Goal: Communication & Community: Share content

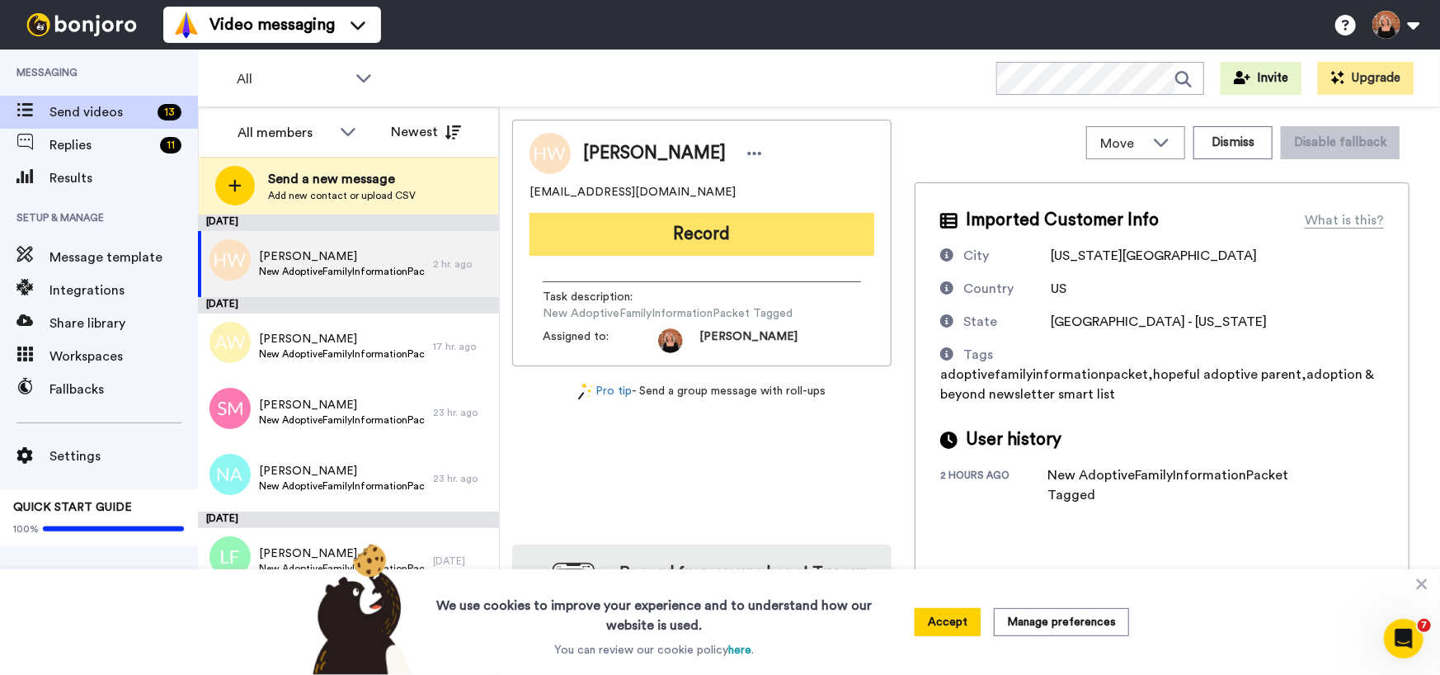
click at [673, 241] on button "Record" at bounding box center [702, 234] width 345 height 43
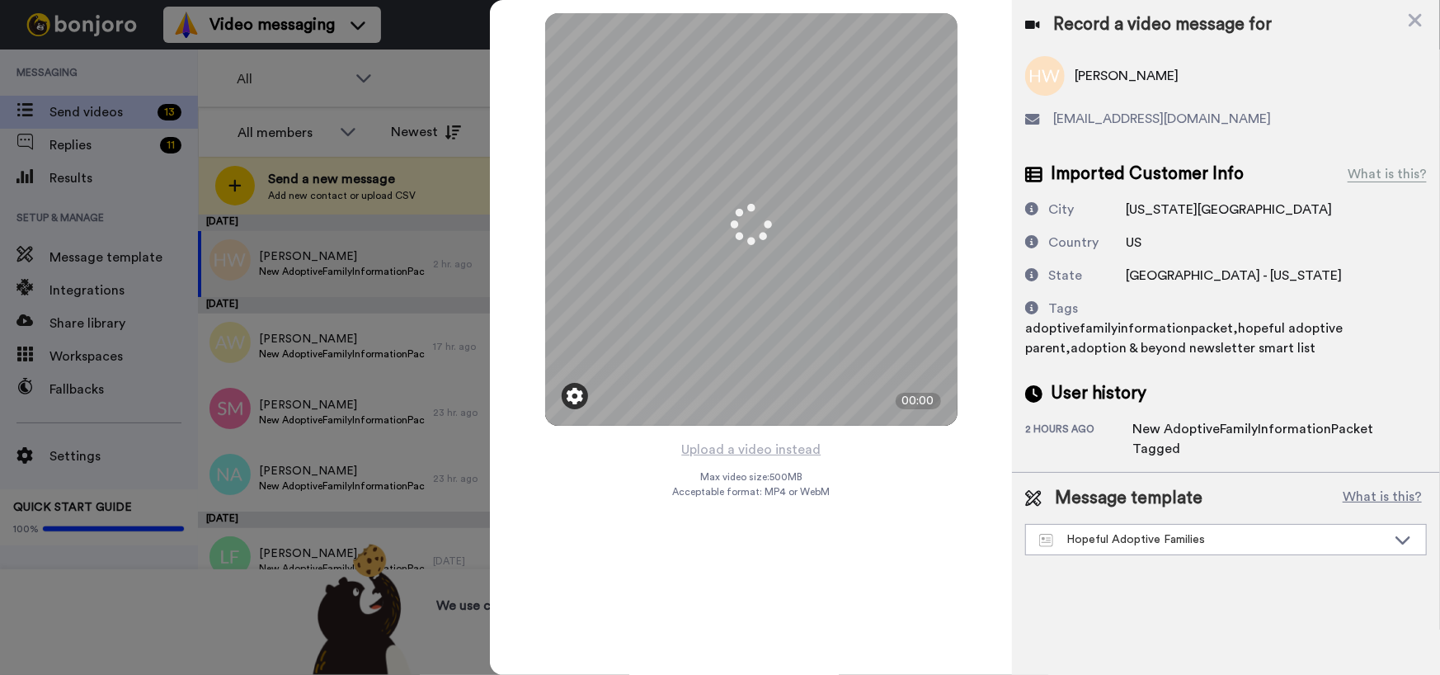
click at [585, 394] on div at bounding box center [575, 396] width 26 height 26
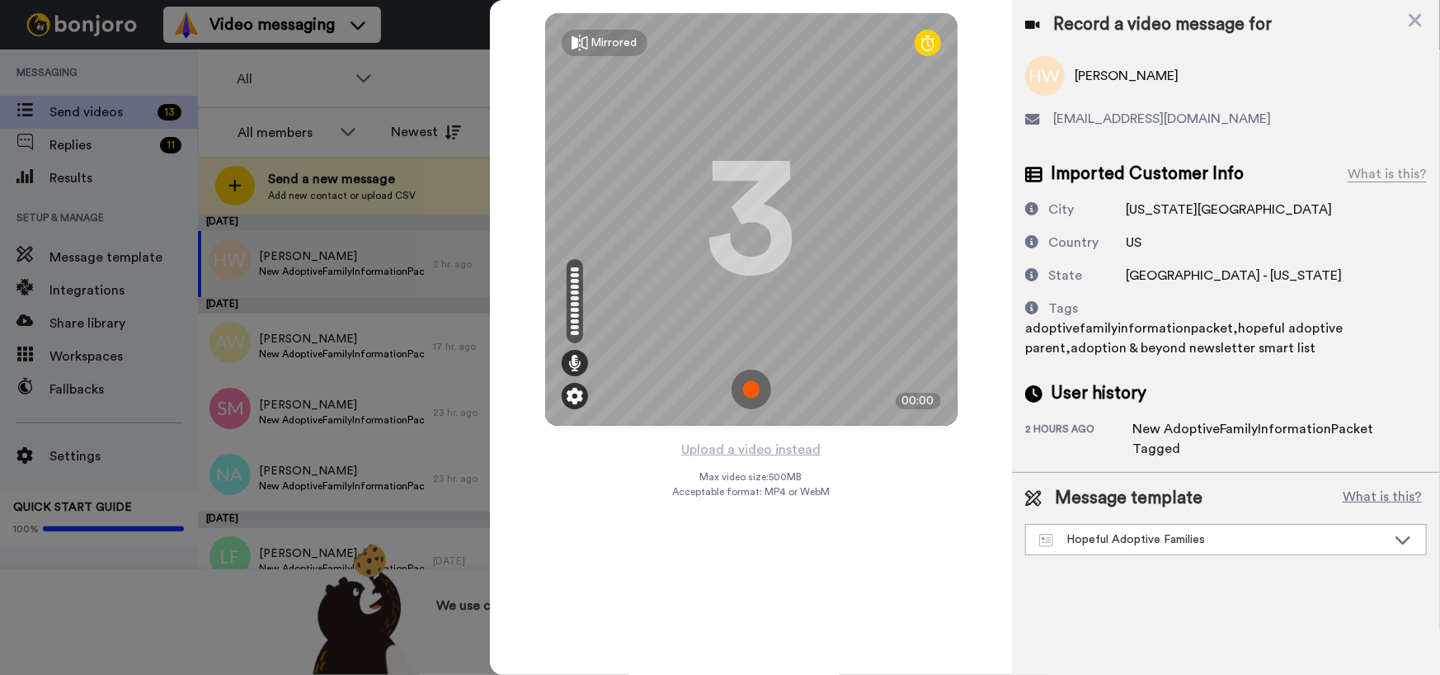
click at [576, 394] on img at bounding box center [575, 396] width 16 height 16
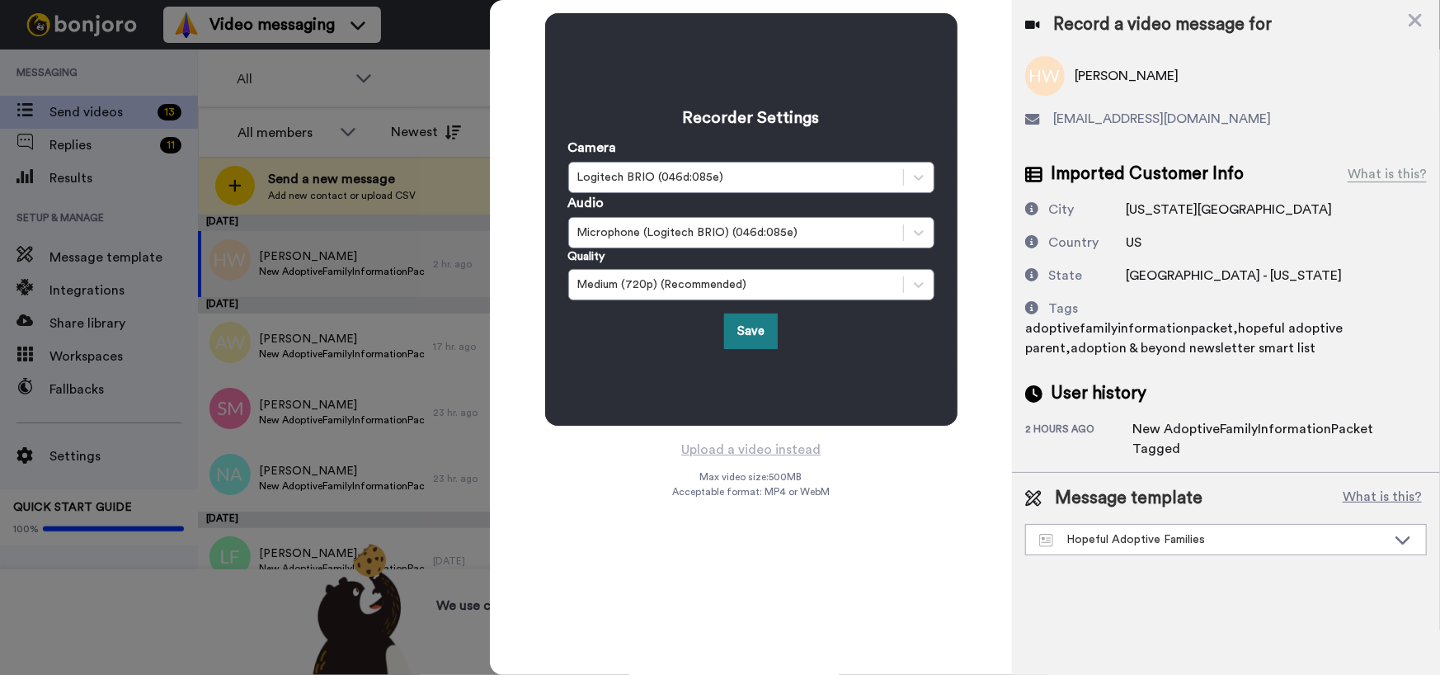
click at [758, 332] on button "Save" at bounding box center [751, 330] width 54 height 35
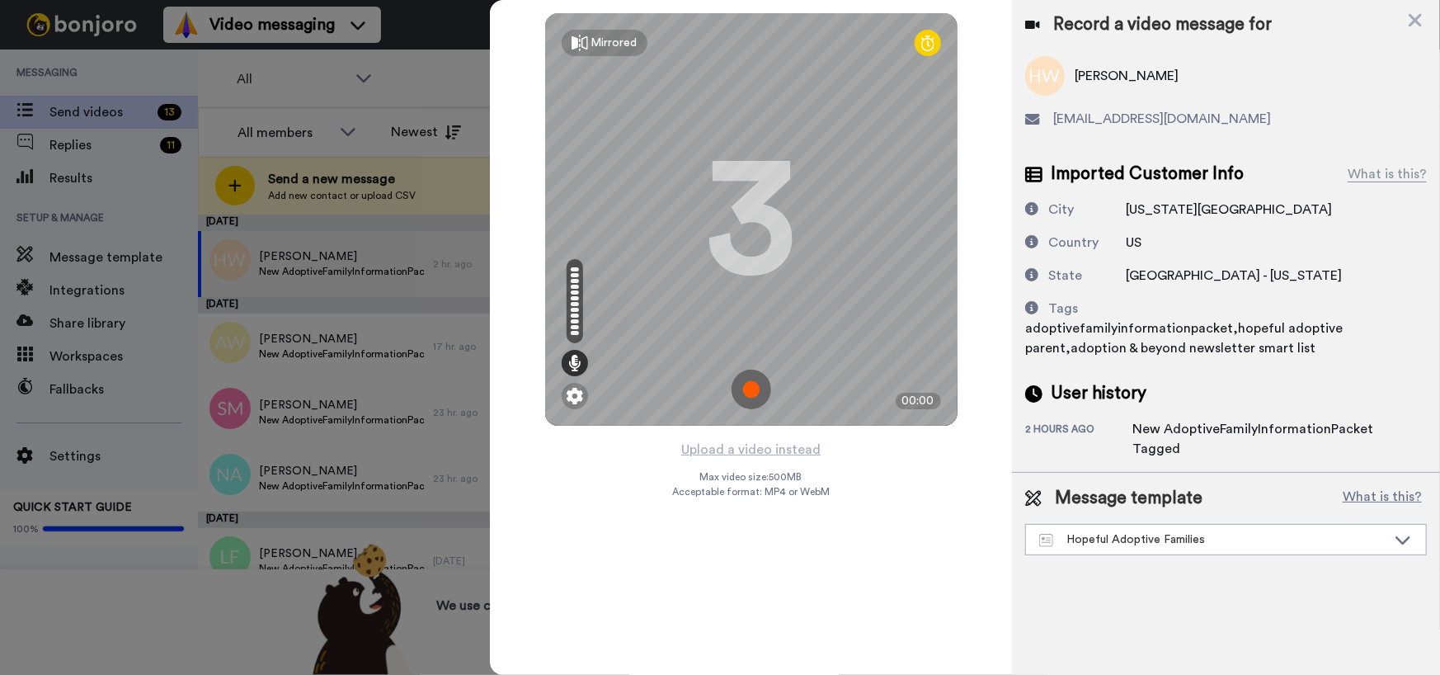
click at [754, 387] on img at bounding box center [752, 390] width 40 height 40
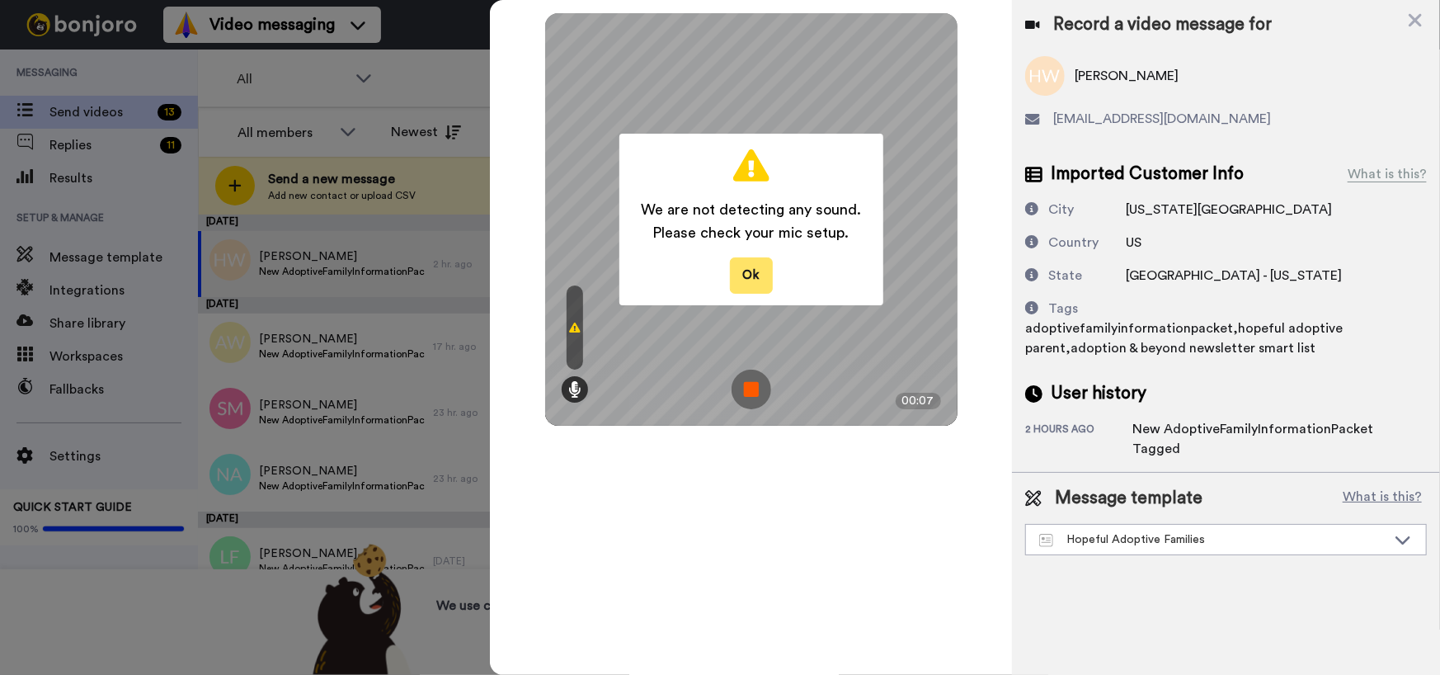
click at [753, 272] on button "Ok" at bounding box center [751, 274] width 43 height 35
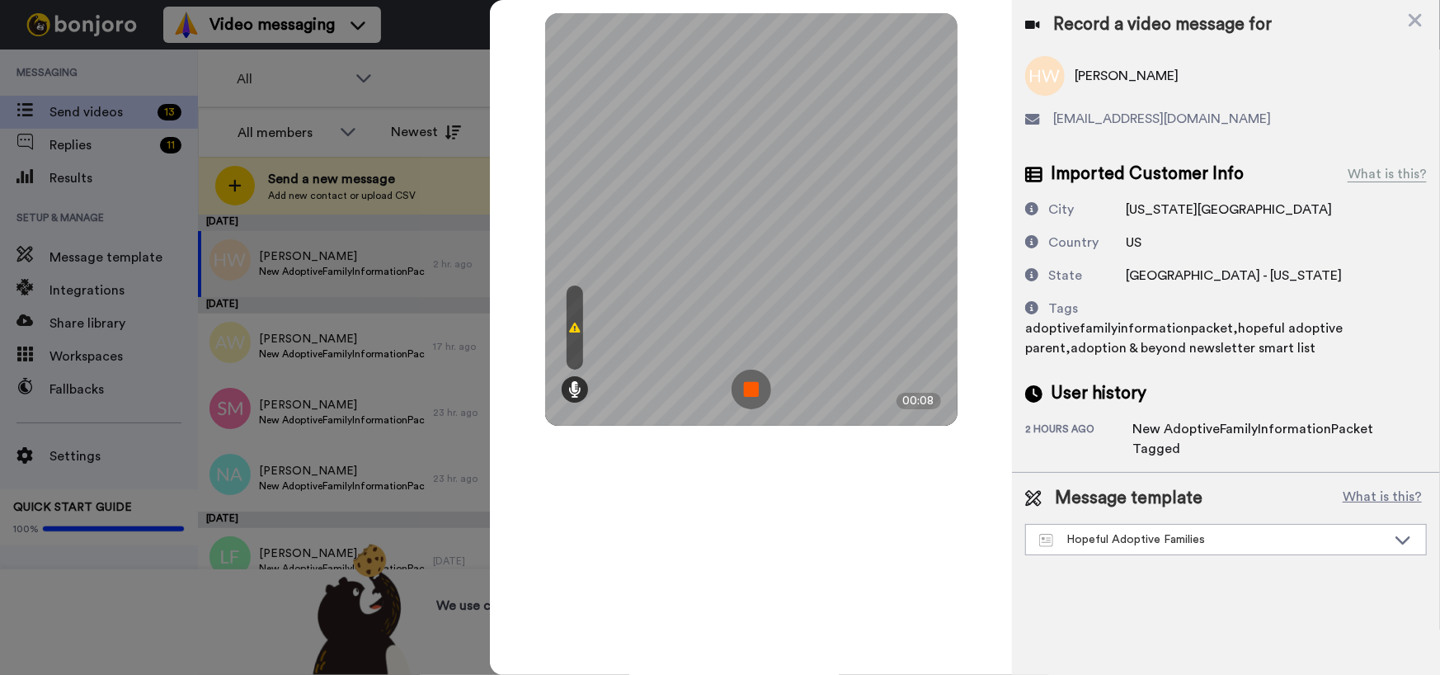
click at [752, 394] on img at bounding box center [752, 390] width 40 height 40
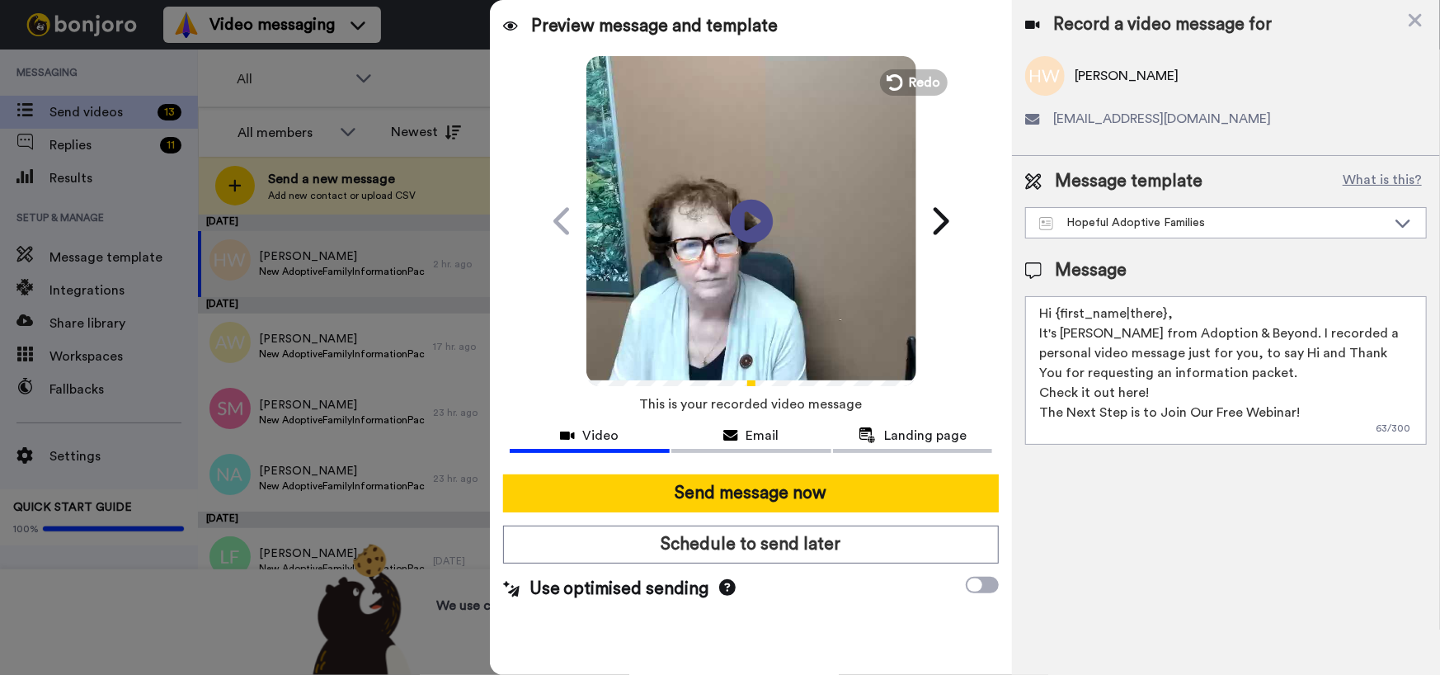
click at [758, 220] on icon "Play/Pause" at bounding box center [751, 220] width 44 height 78
click at [1416, 18] on icon at bounding box center [1415, 20] width 13 height 13
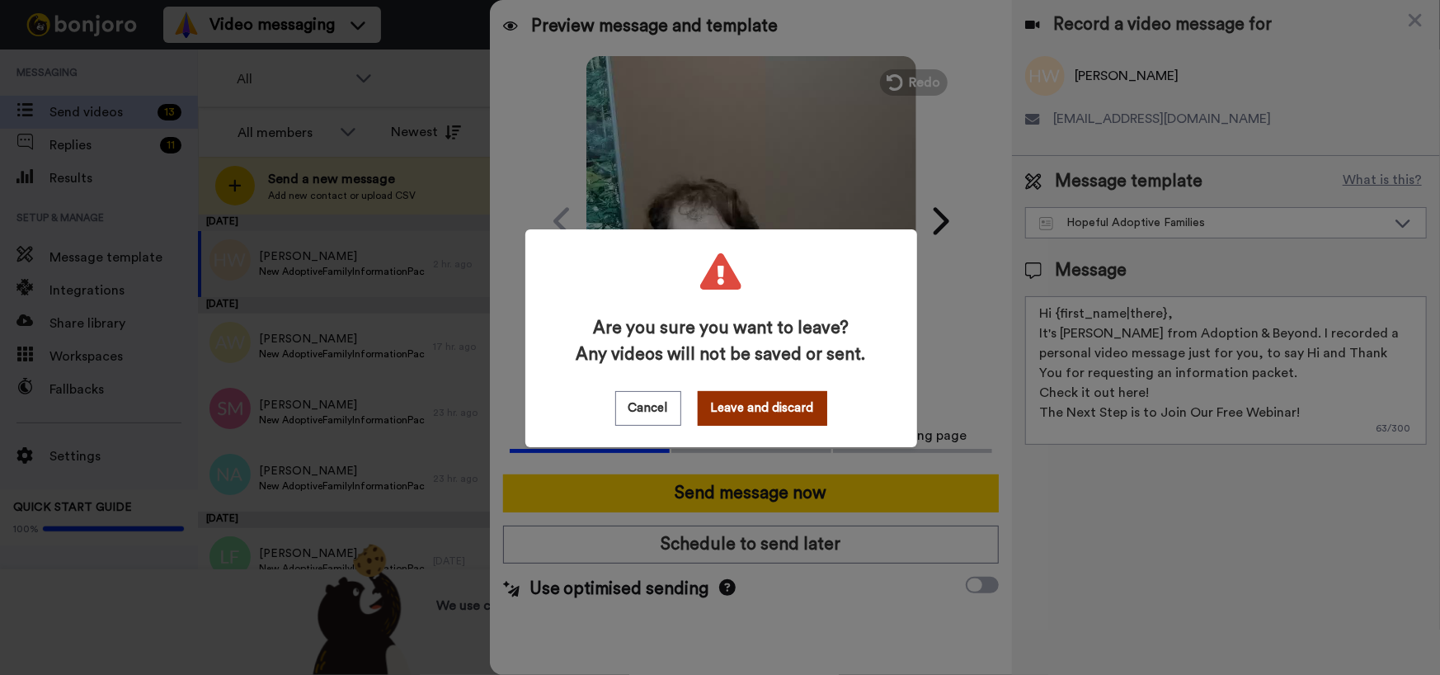
click at [756, 412] on button "Leave and discard" at bounding box center [763, 408] width 130 height 35
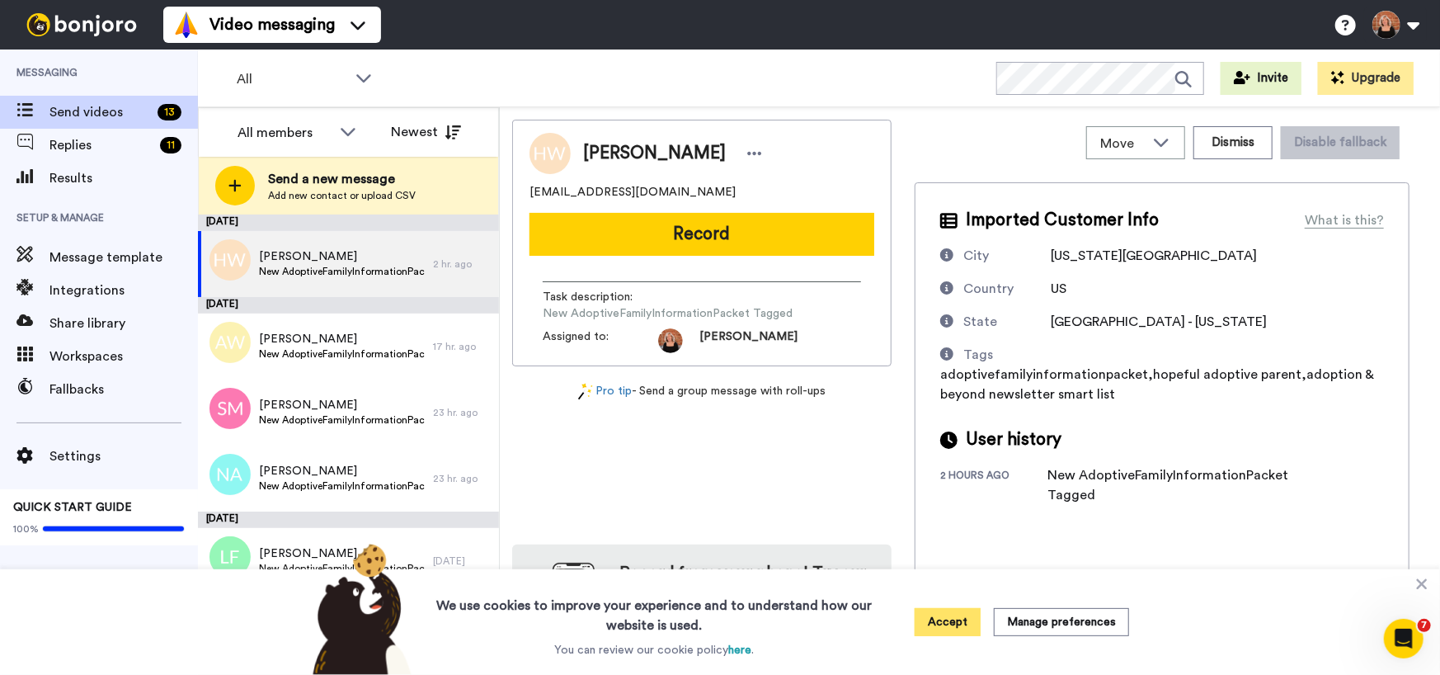
click at [944, 624] on button "Accept" at bounding box center [948, 622] width 66 height 28
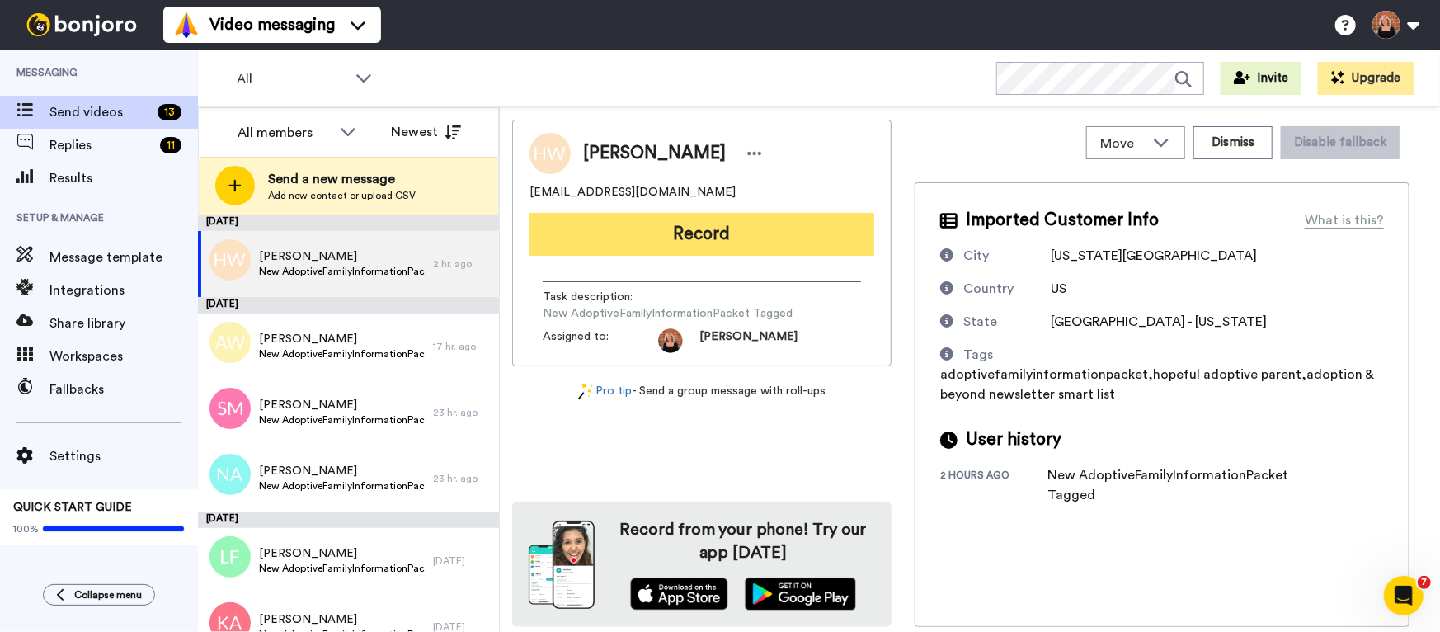
click at [715, 238] on button "Record" at bounding box center [702, 234] width 345 height 43
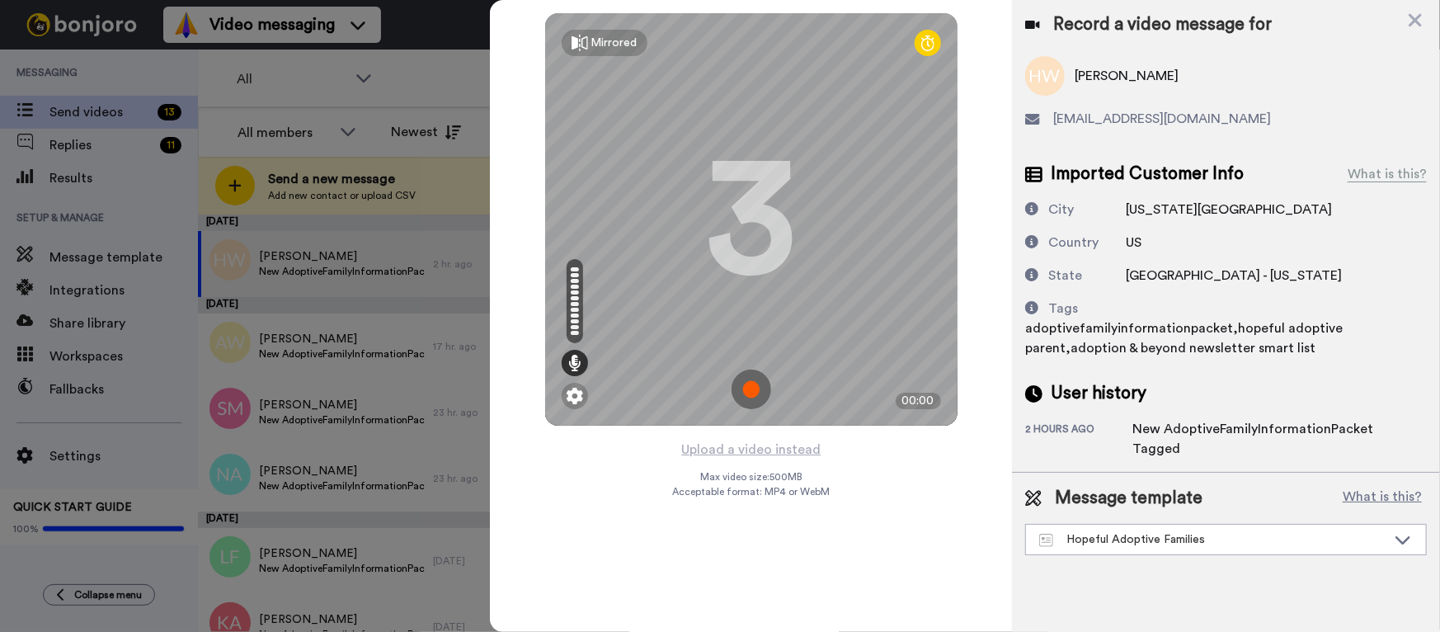
click at [749, 387] on img at bounding box center [752, 390] width 40 height 40
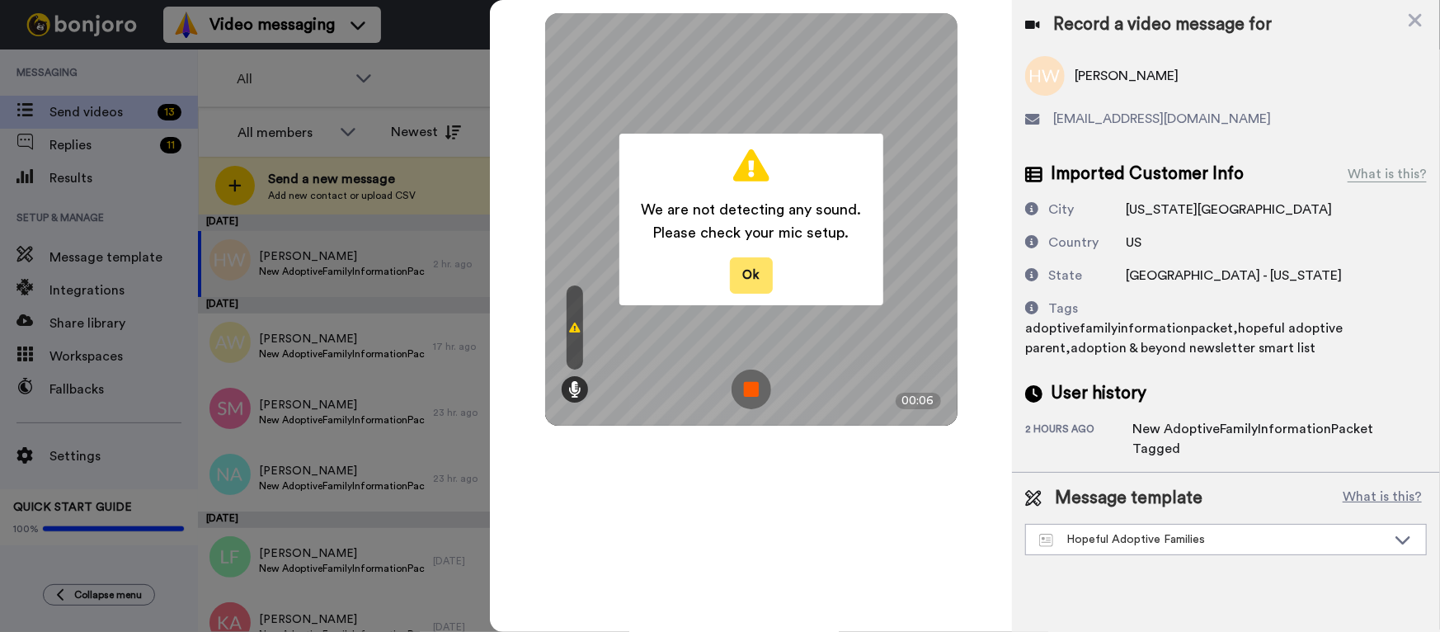
click at [760, 286] on button "Ok" at bounding box center [751, 274] width 43 height 35
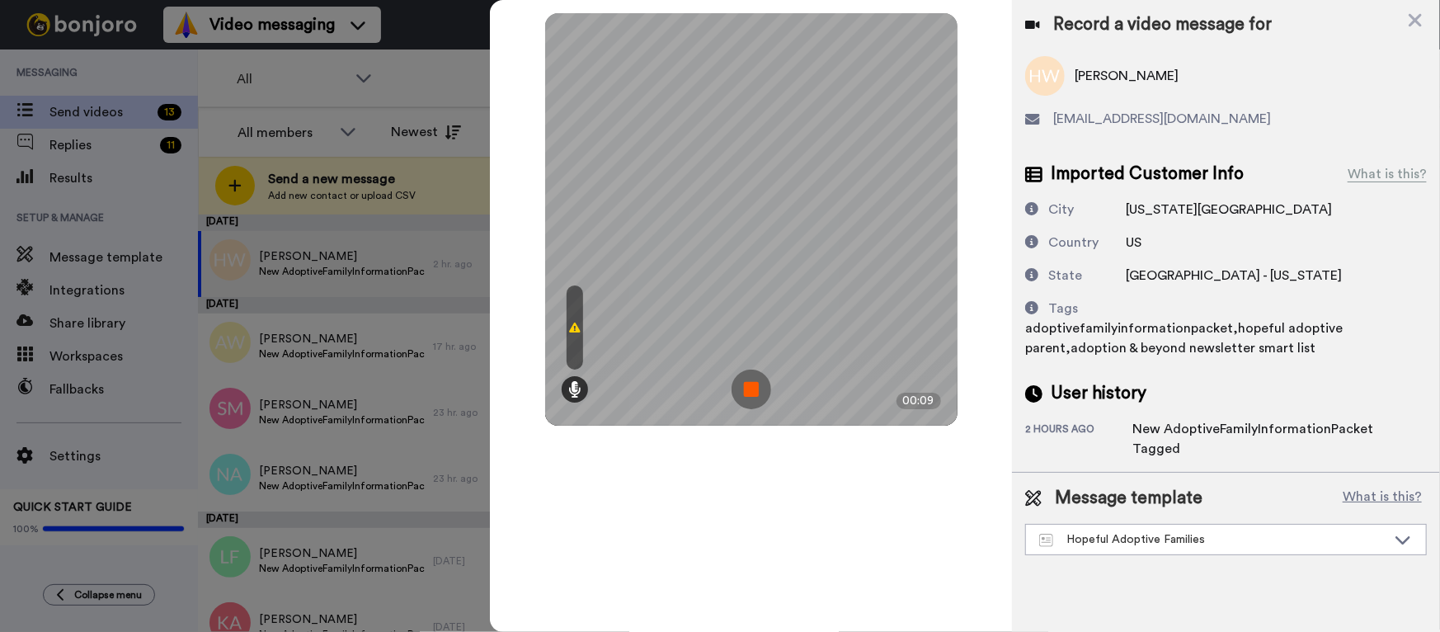
click at [750, 391] on img at bounding box center [752, 390] width 40 height 40
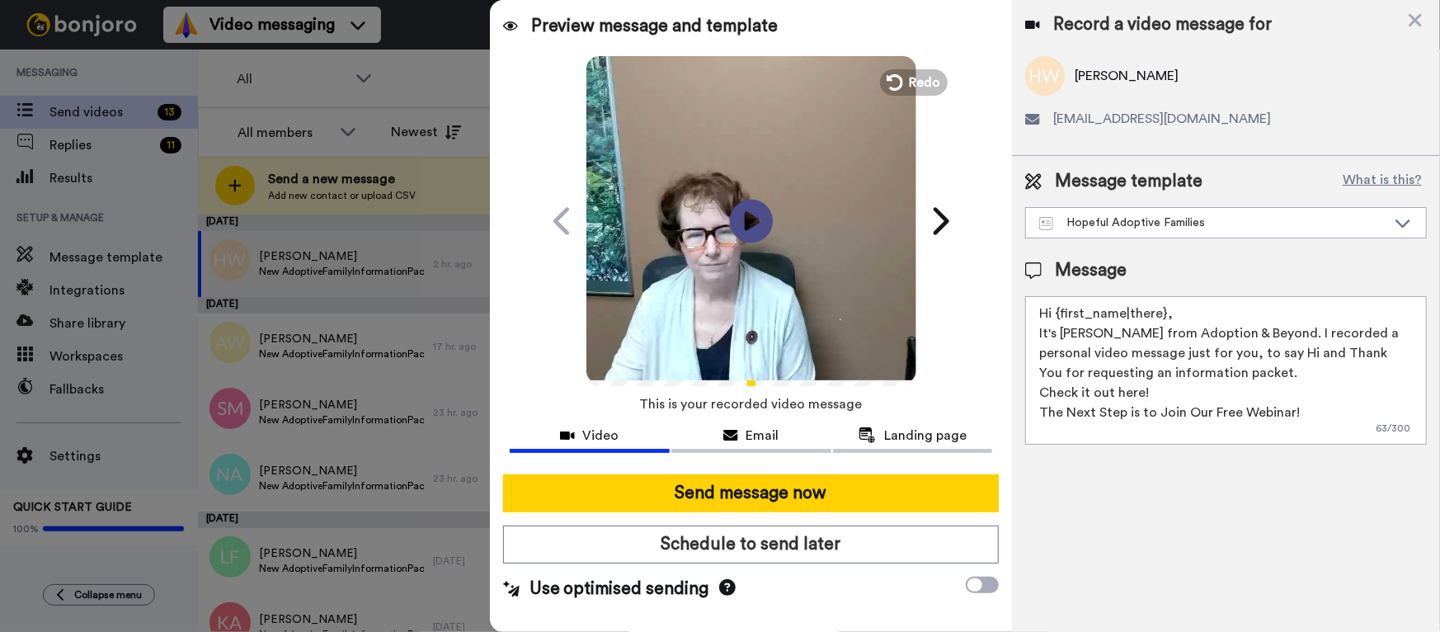
click at [749, 224] on icon "Play/Pause" at bounding box center [751, 220] width 44 height 78
click at [589, 433] on span "Video" at bounding box center [601, 436] width 36 height 20
click at [596, 447] on button "Video" at bounding box center [590, 437] width 160 height 31
click at [1406, 20] on div "Record a video message for" at bounding box center [1226, 24] width 402 height 23
click at [1416, 19] on icon at bounding box center [1415, 20] width 13 height 13
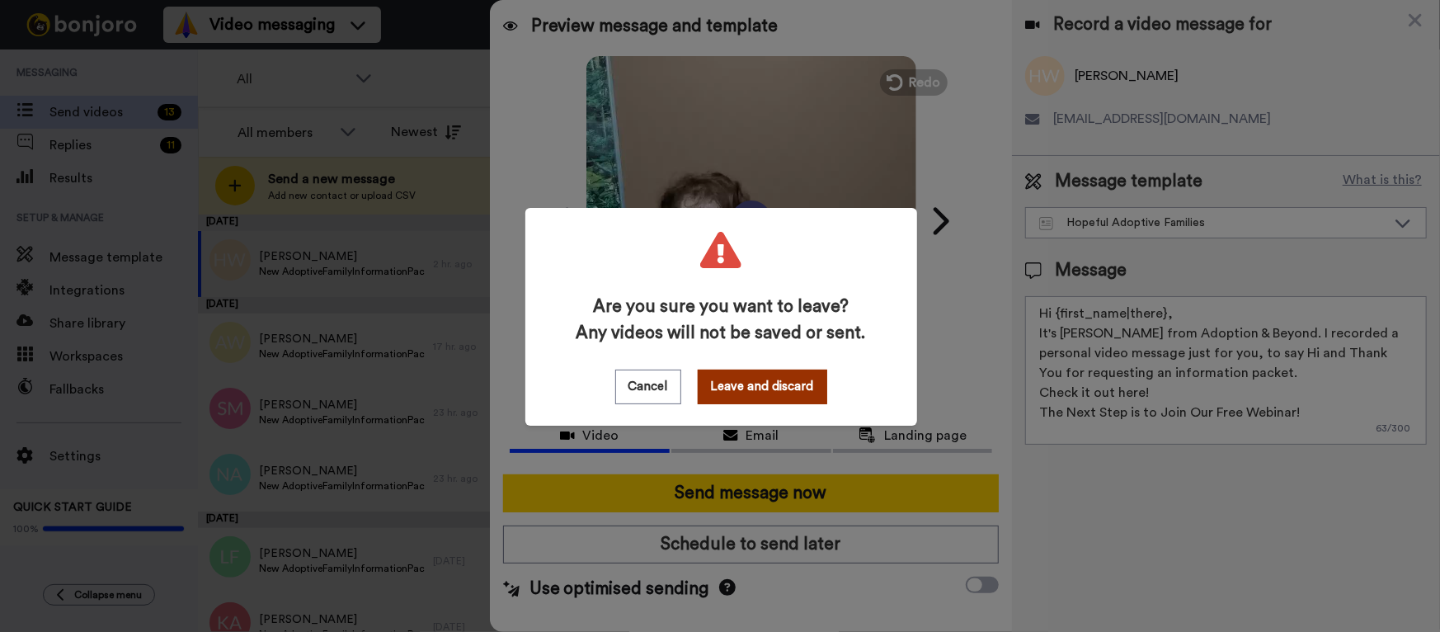
click at [762, 388] on button "Leave and discard" at bounding box center [763, 387] width 130 height 35
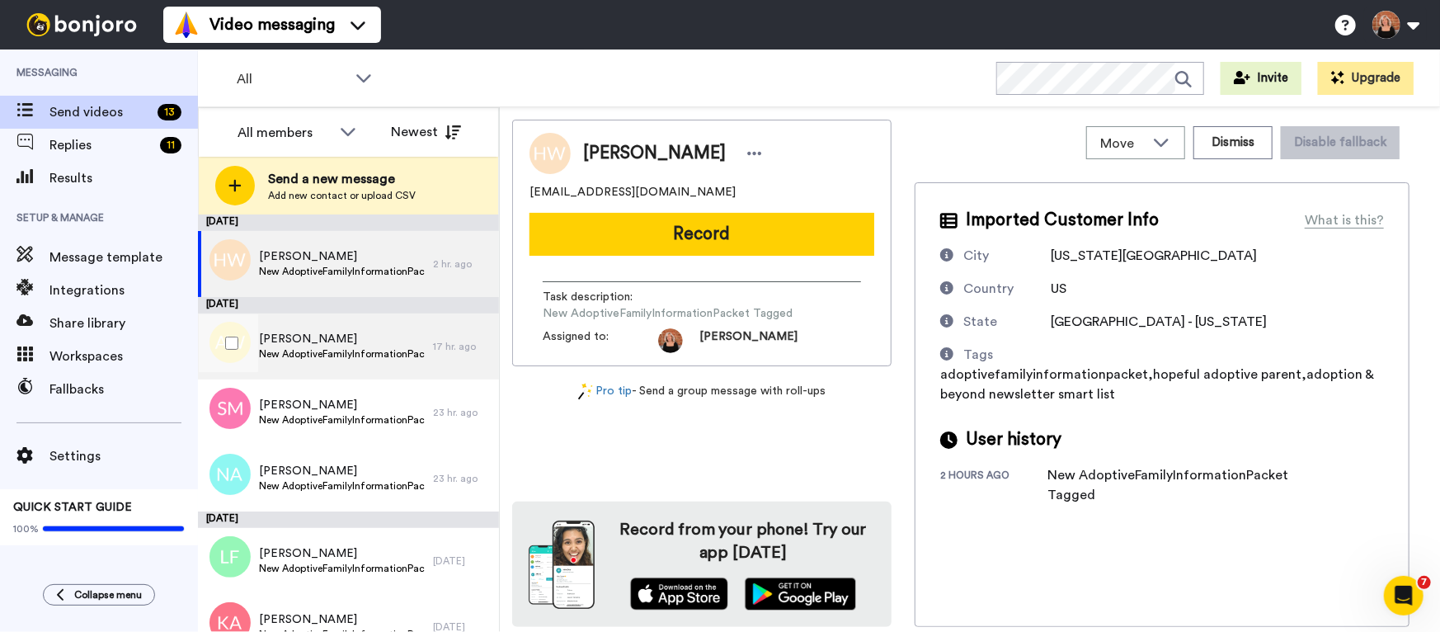
click at [289, 338] on span "[PERSON_NAME]" at bounding box center [342, 339] width 166 height 16
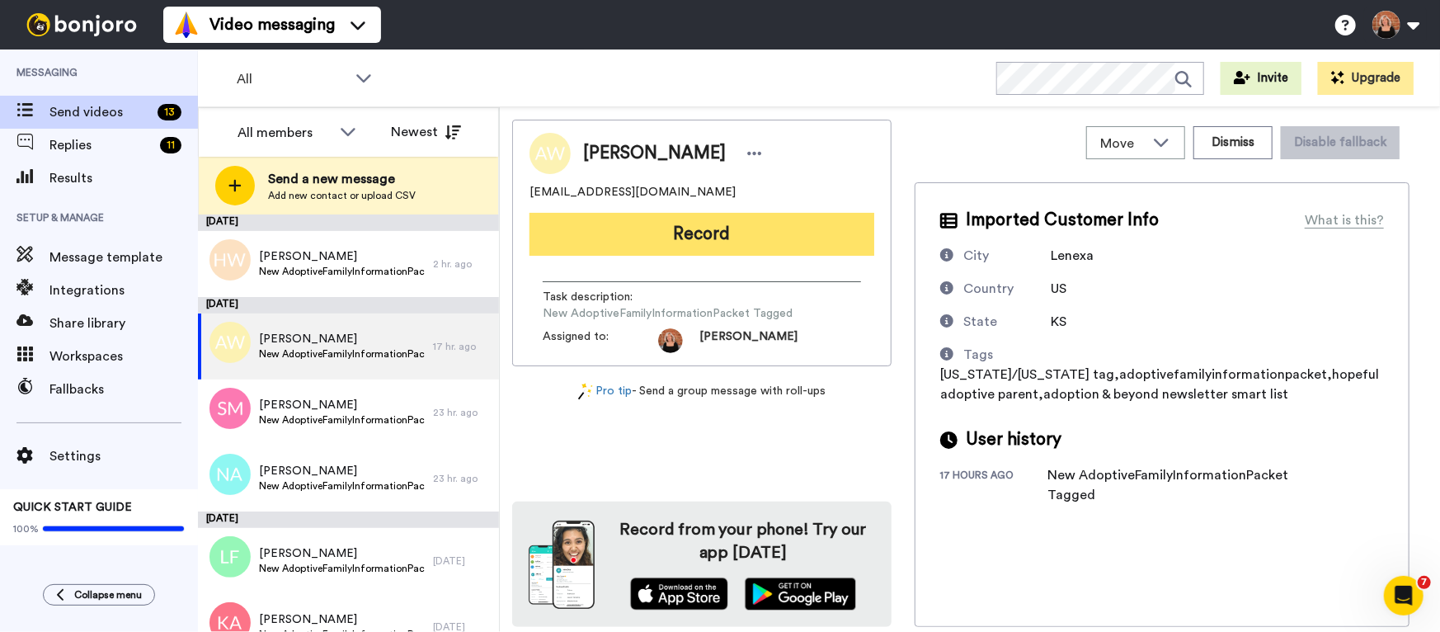
click at [685, 241] on button "Record" at bounding box center [702, 234] width 345 height 43
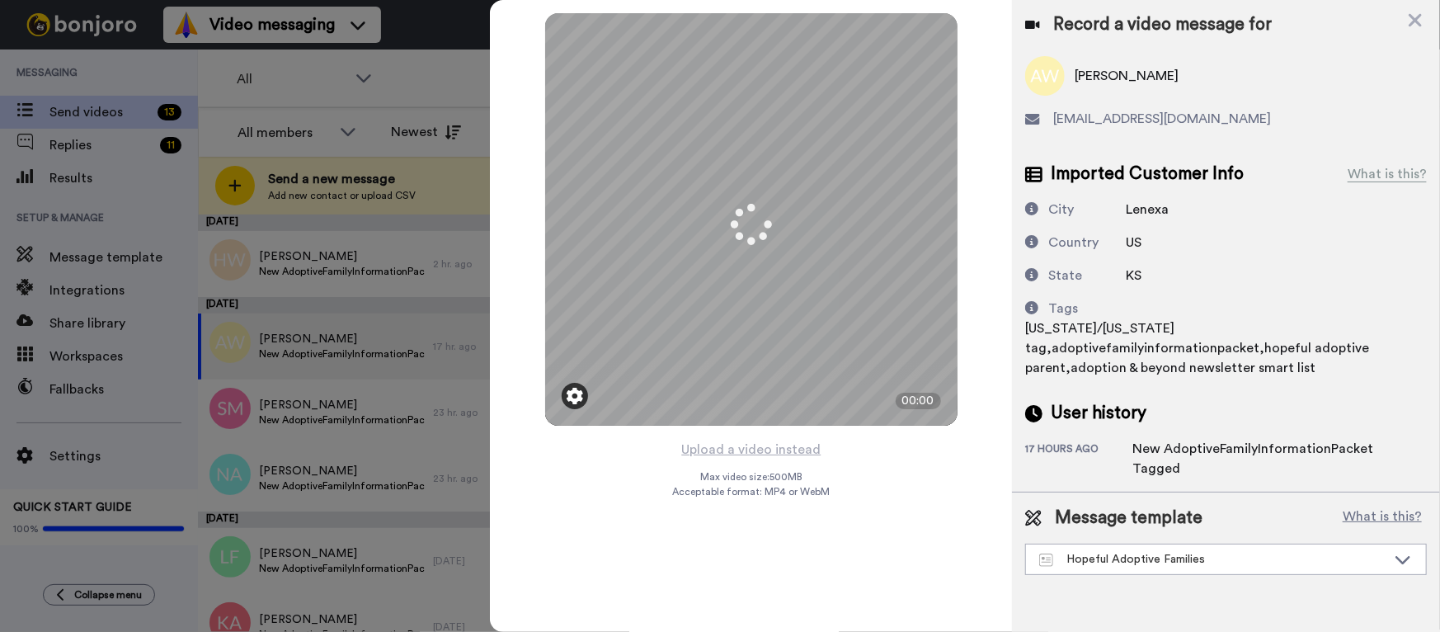
click at [577, 394] on img at bounding box center [575, 396] width 16 height 16
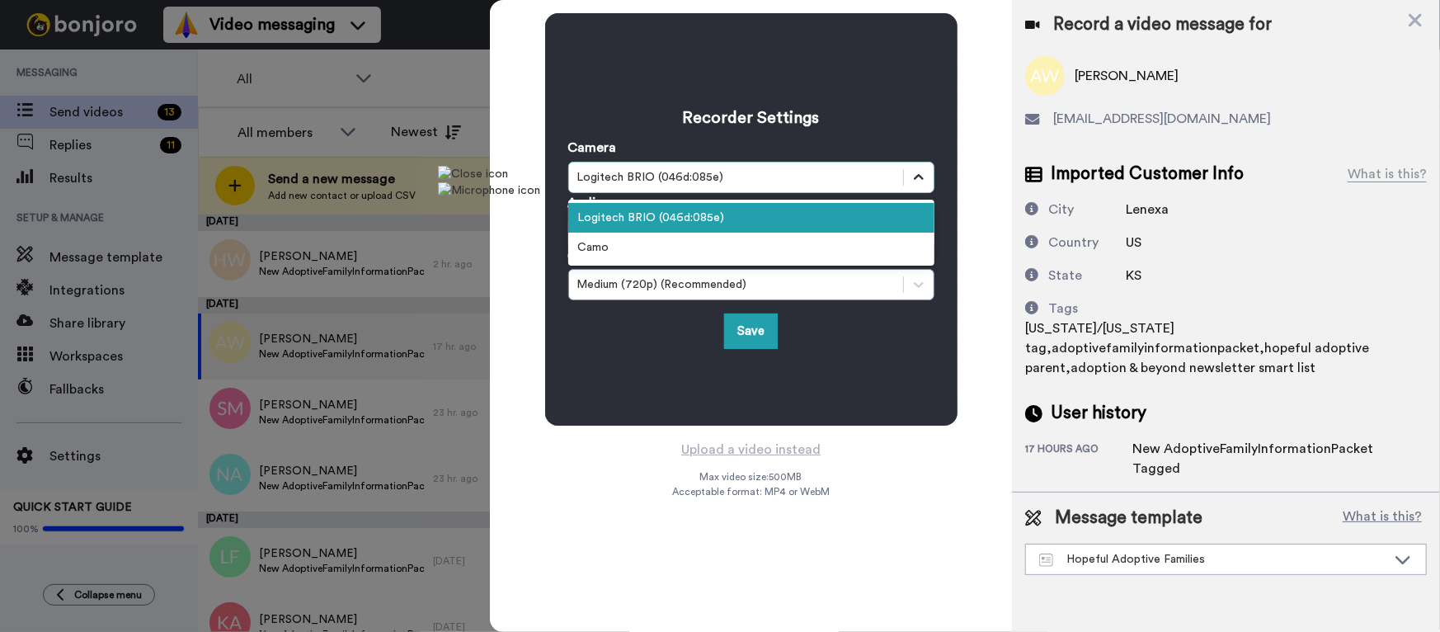
click at [920, 179] on icon at bounding box center [919, 177] width 16 height 16
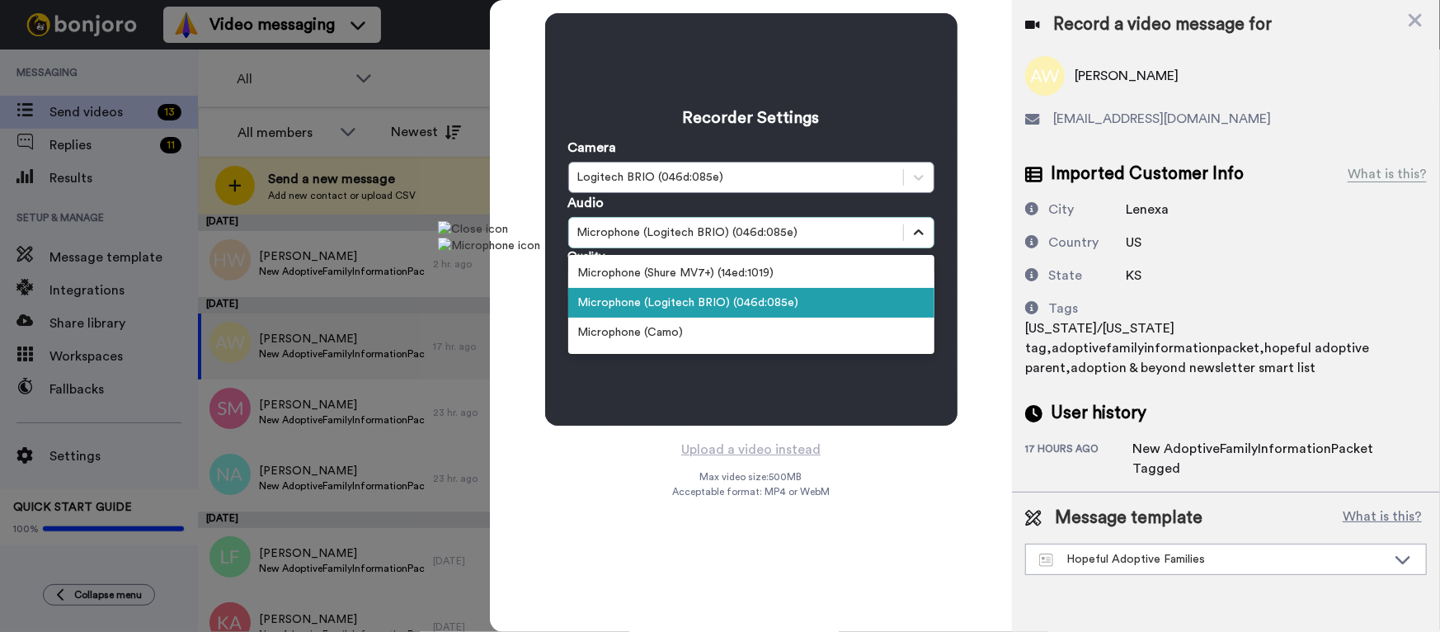
click at [926, 229] on icon at bounding box center [919, 232] width 16 height 16
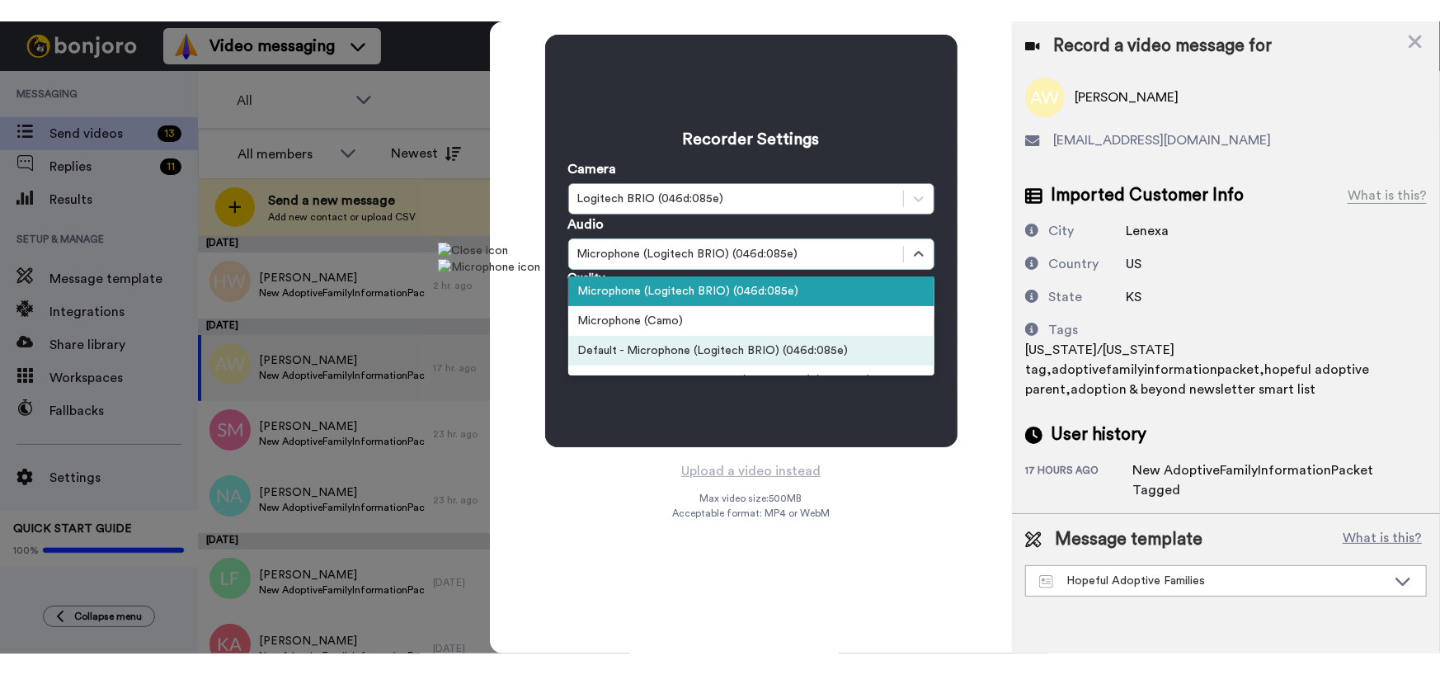
scroll to position [55, 0]
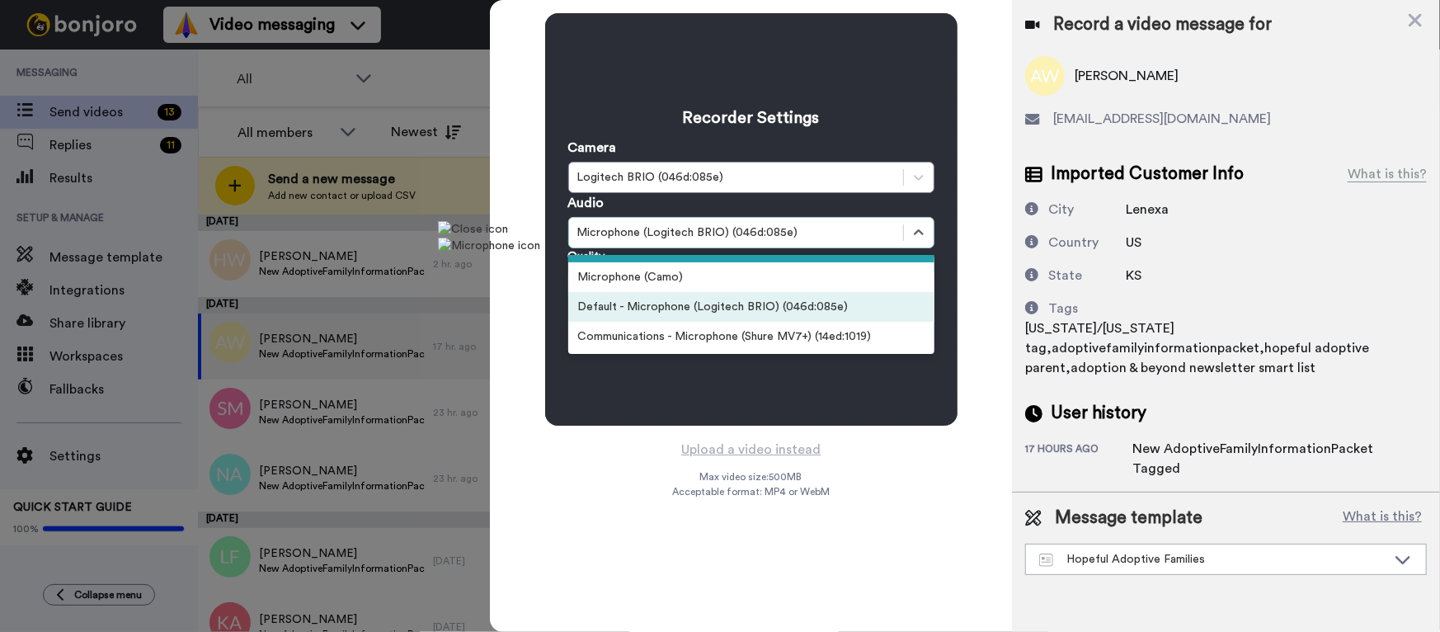
click at [672, 312] on div "Default - Microphone (Logitech BRIO) (046d:085e)" at bounding box center [751, 307] width 366 height 30
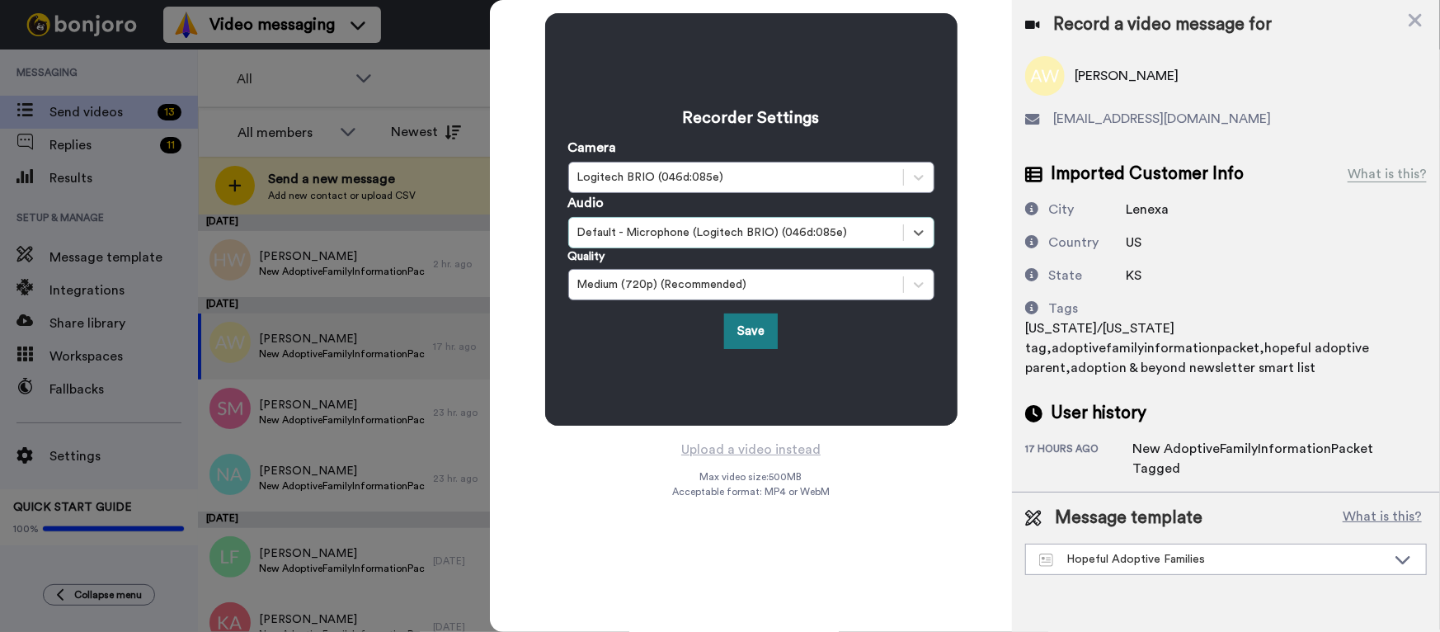
click at [758, 335] on button "Save" at bounding box center [751, 330] width 54 height 35
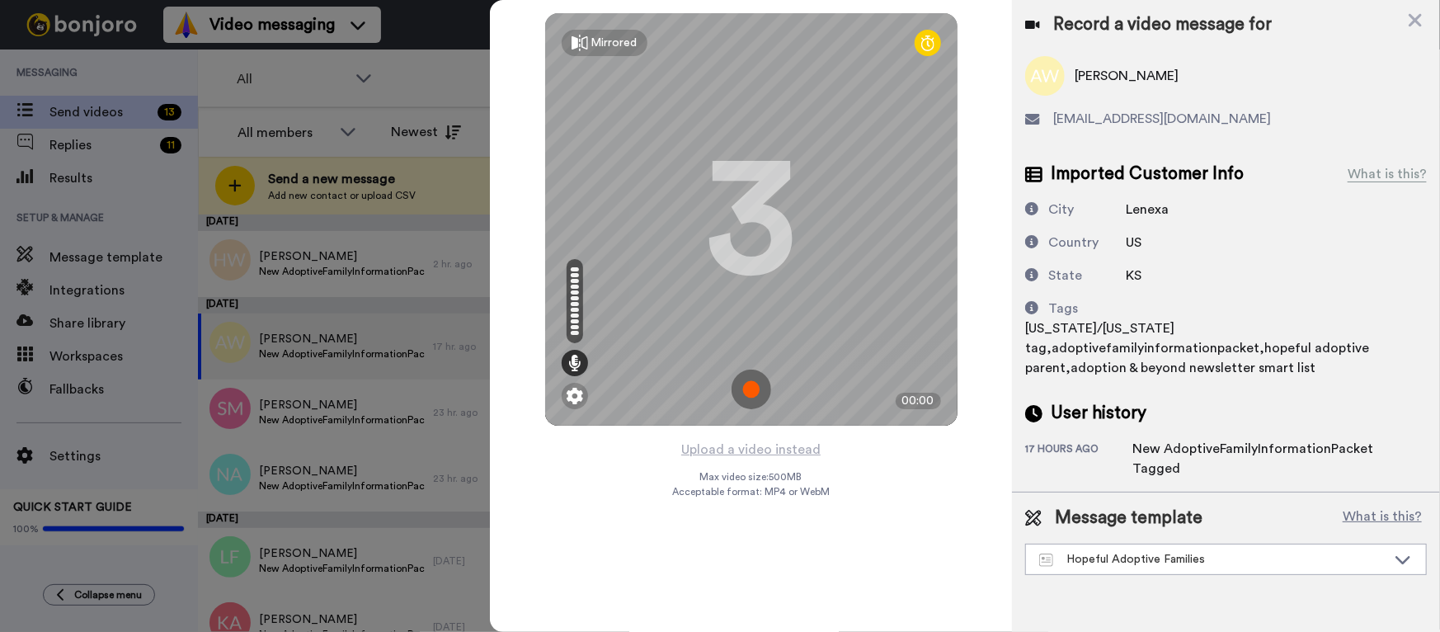
click at [752, 391] on img at bounding box center [752, 390] width 40 height 40
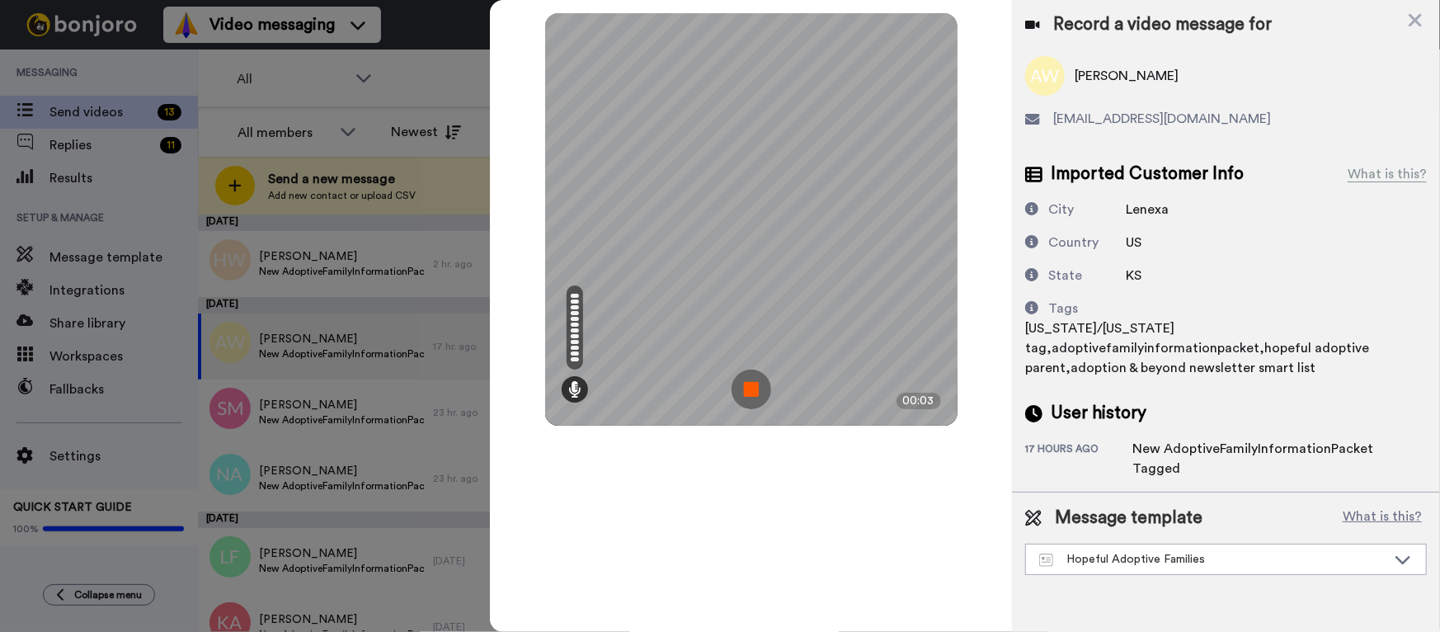
click at [753, 385] on img at bounding box center [752, 390] width 40 height 40
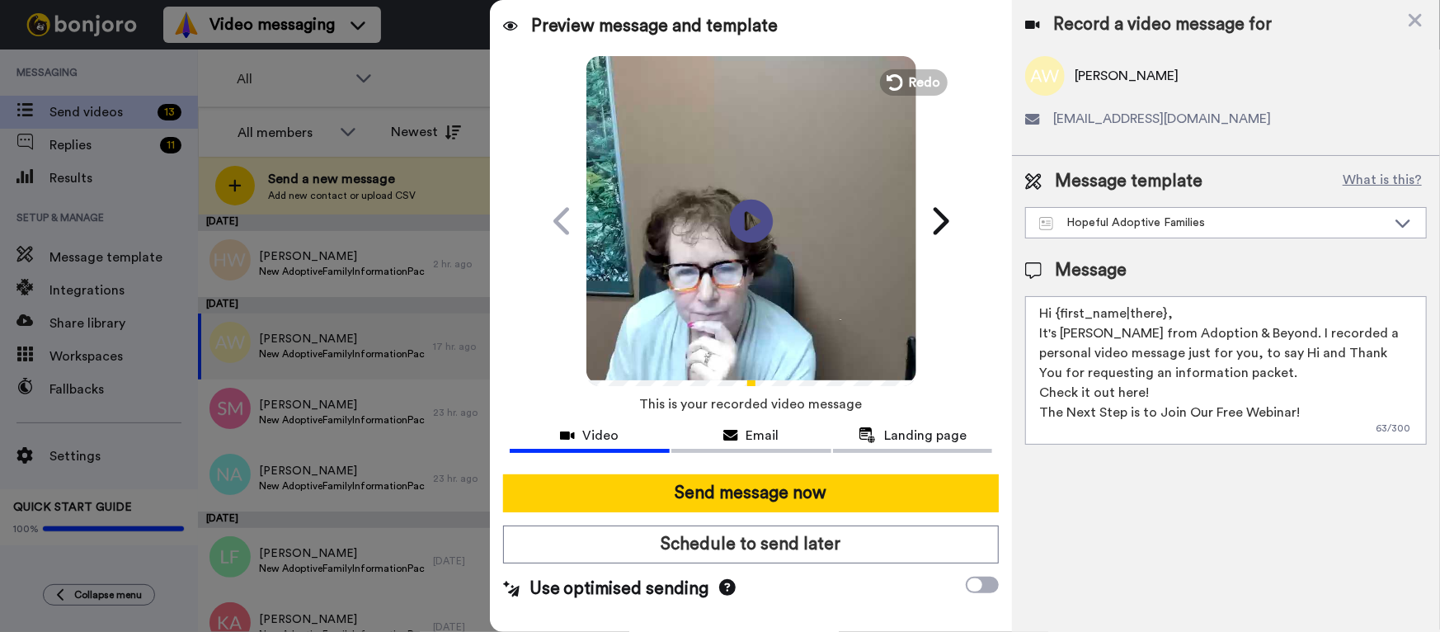
click at [742, 230] on icon at bounding box center [751, 221] width 44 height 44
click at [602, 428] on span "Video" at bounding box center [601, 436] width 36 height 20
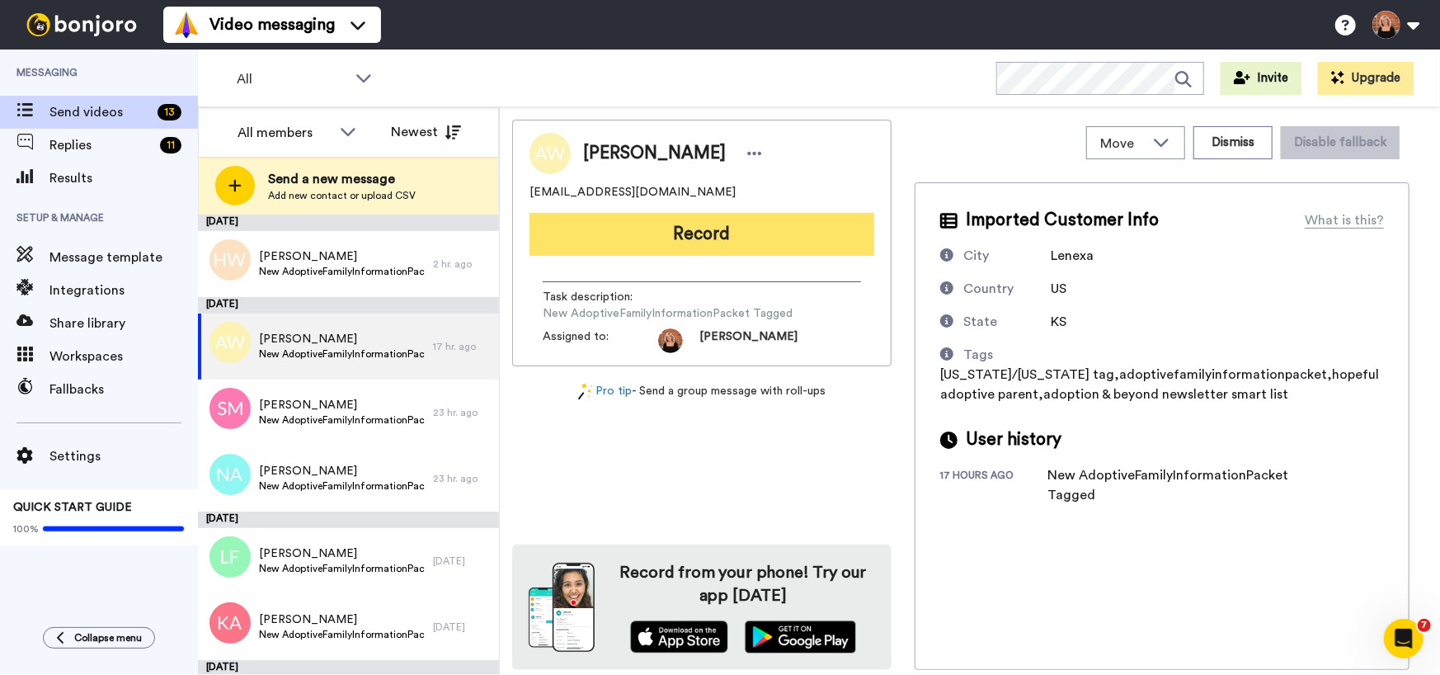
click at [749, 243] on button "Record" at bounding box center [702, 234] width 345 height 43
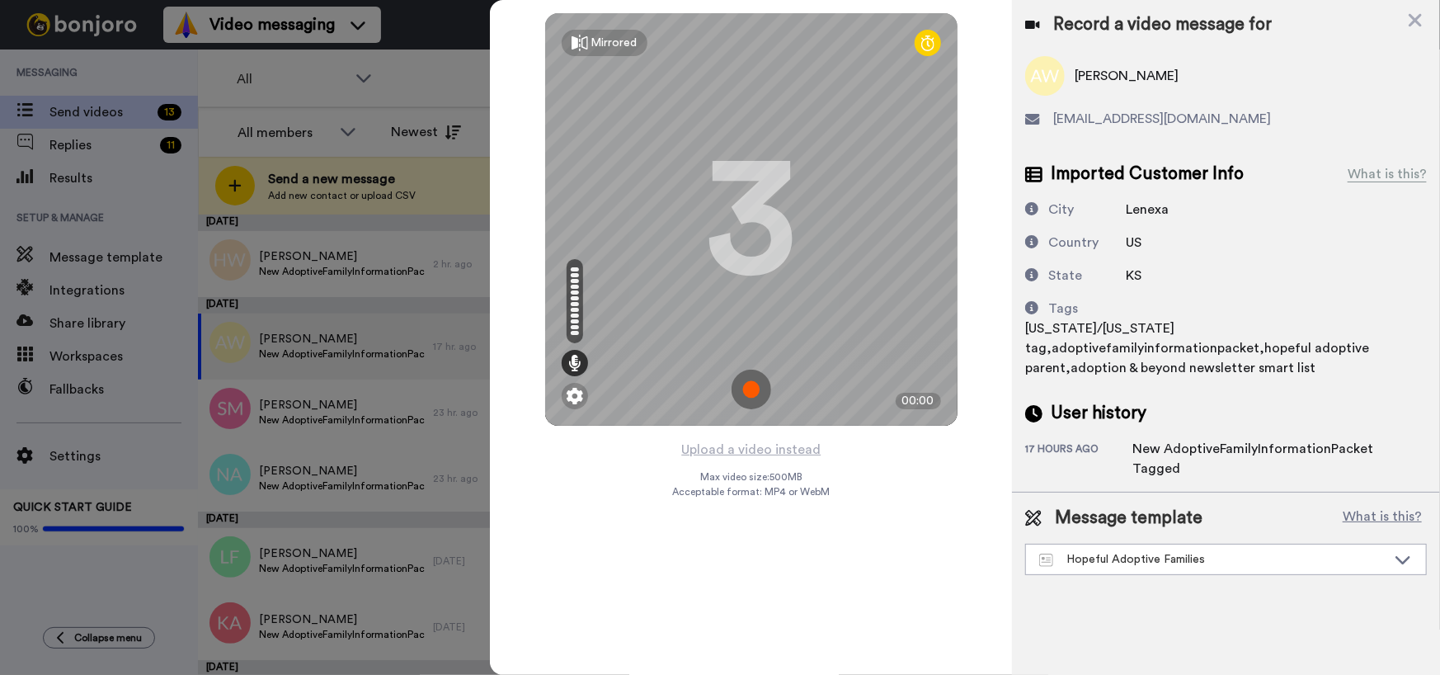
click at [751, 385] on img at bounding box center [752, 390] width 40 height 40
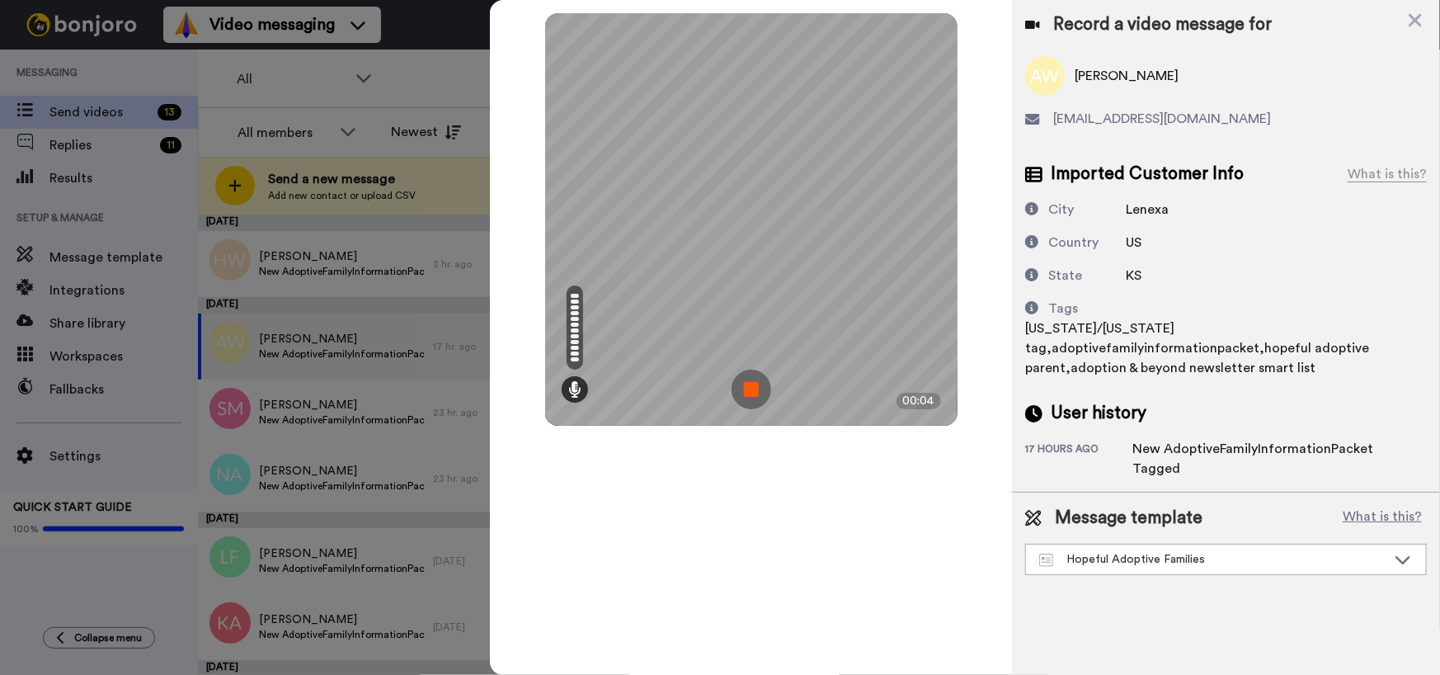
click at [758, 389] on img at bounding box center [752, 390] width 40 height 40
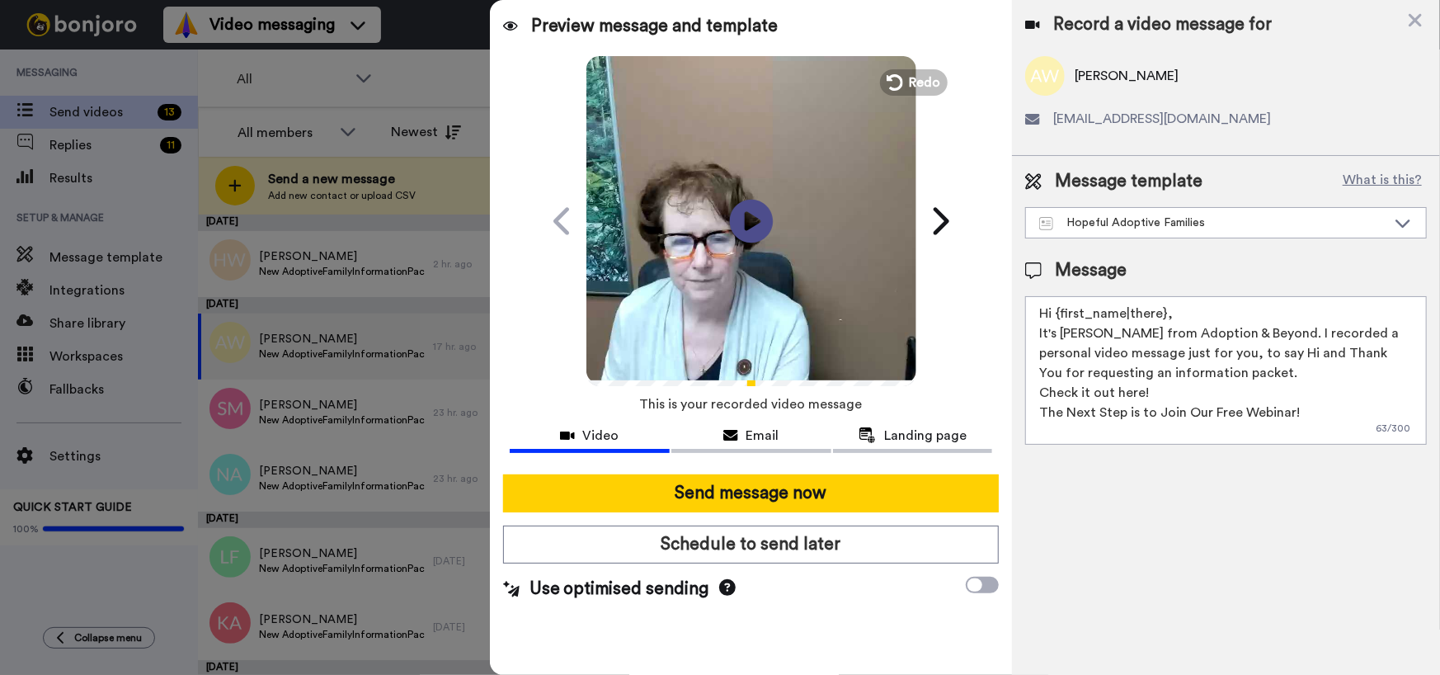
click at [755, 214] on icon at bounding box center [751, 221] width 44 height 44
click at [1415, 21] on icon at bounding box center [1415, 20] width 13 height 13
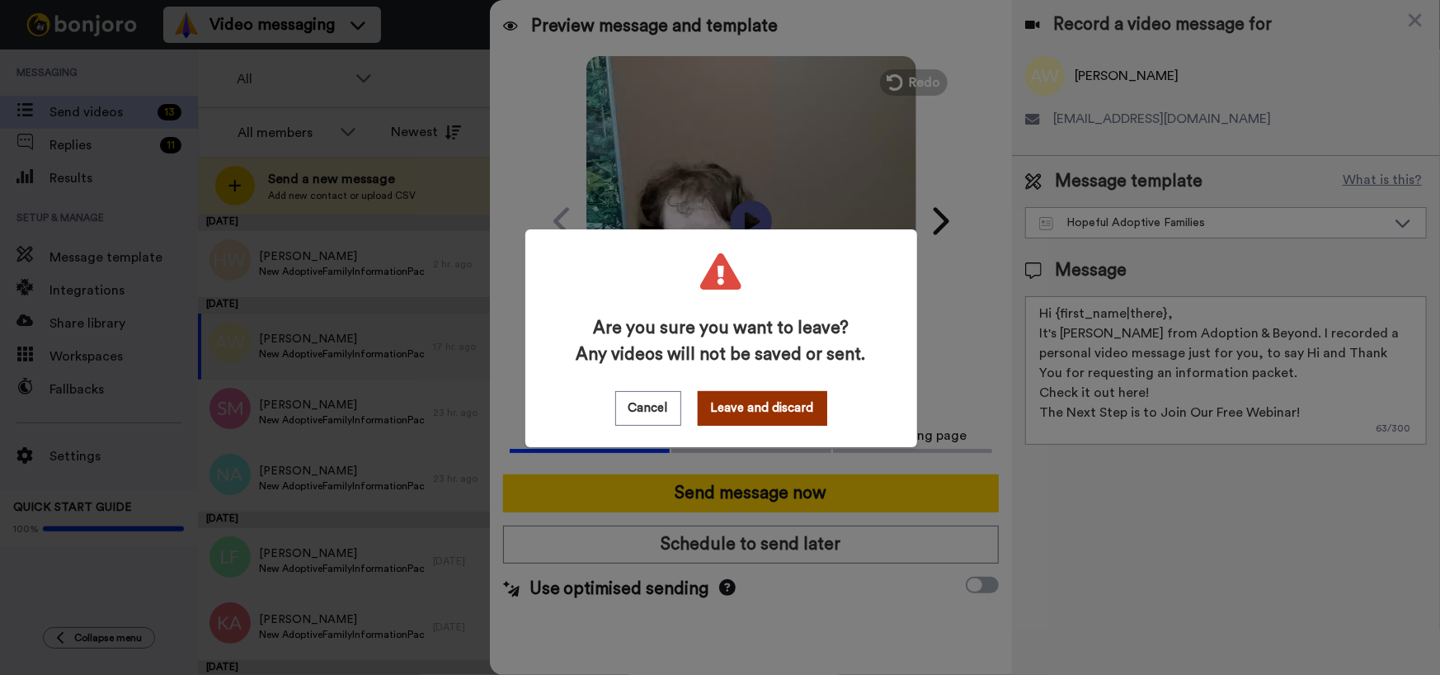
click at [752, 405] on button "Leave and discard" at bounding box center [763, 408] width 130 height 35
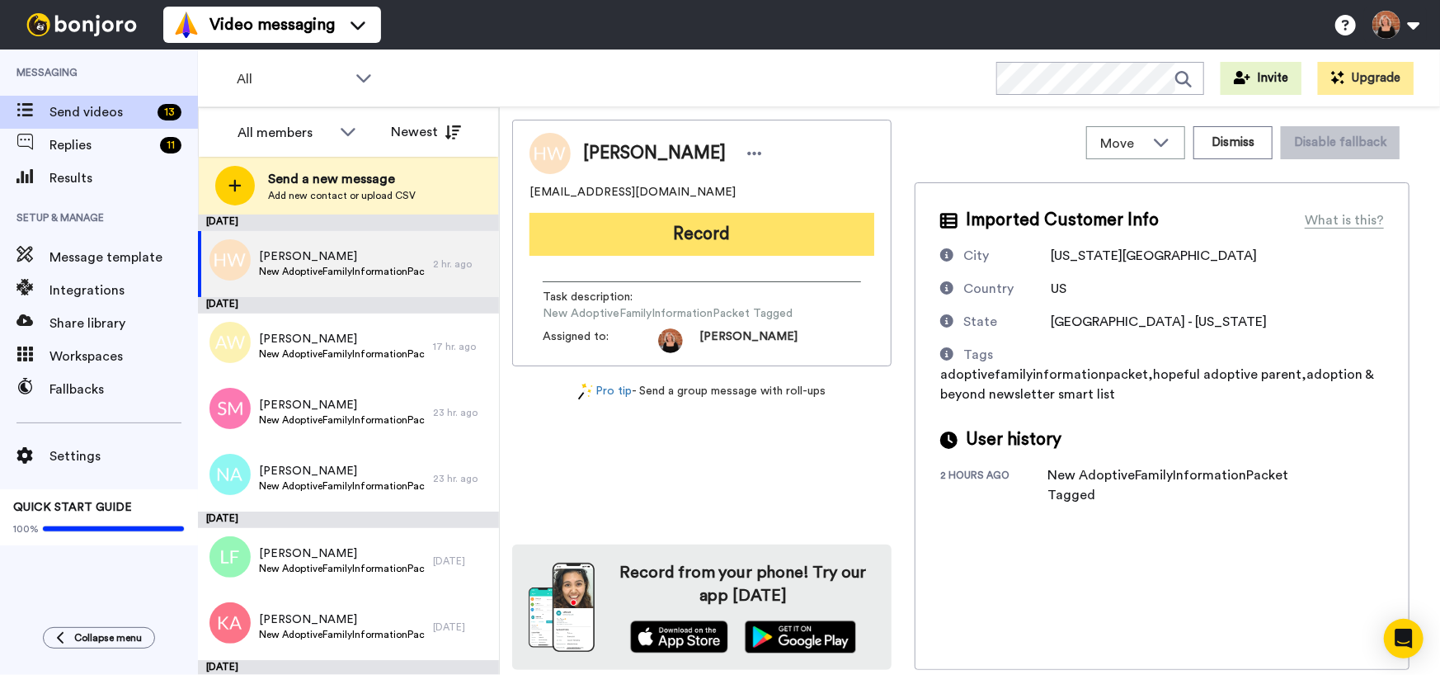
click at [697, 241] on button "Record" at bounding box center [702, 234] width 345 height 43
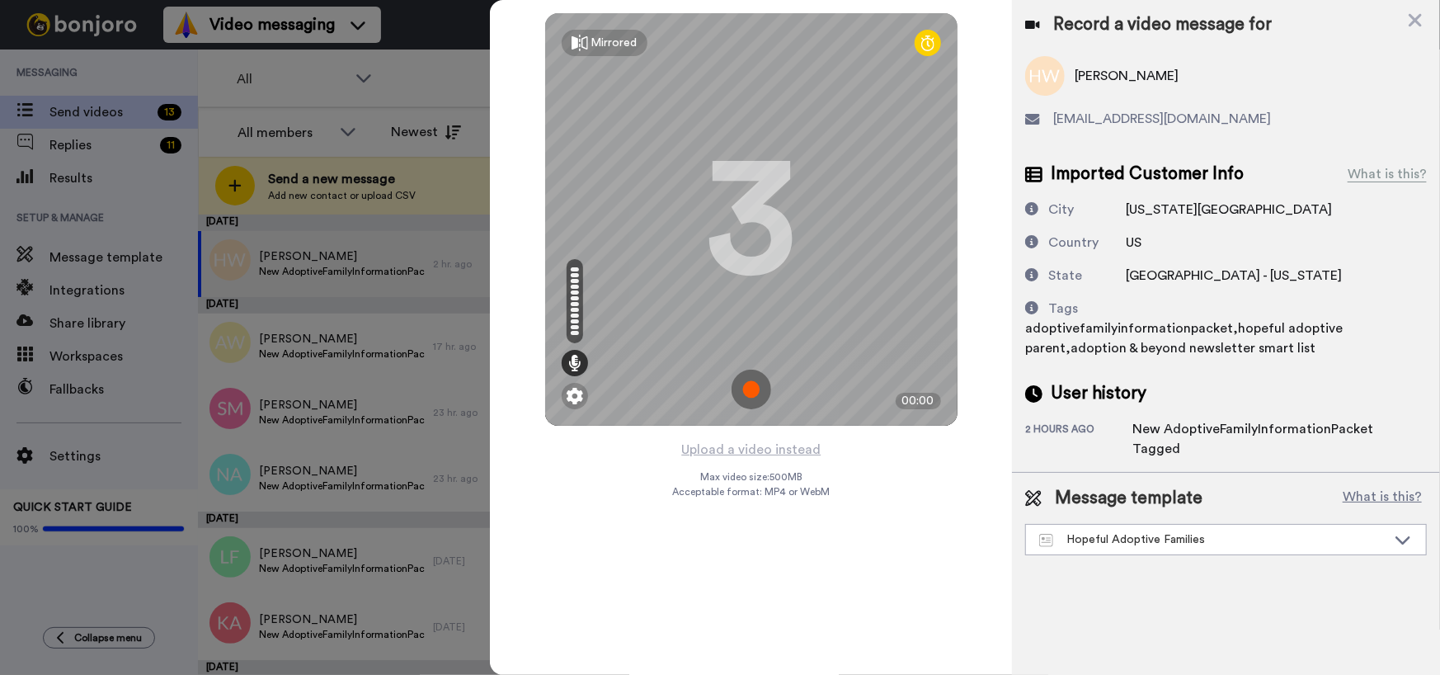
click at [746, 385] on img at bounding box center [752, 390] width 40 height 40
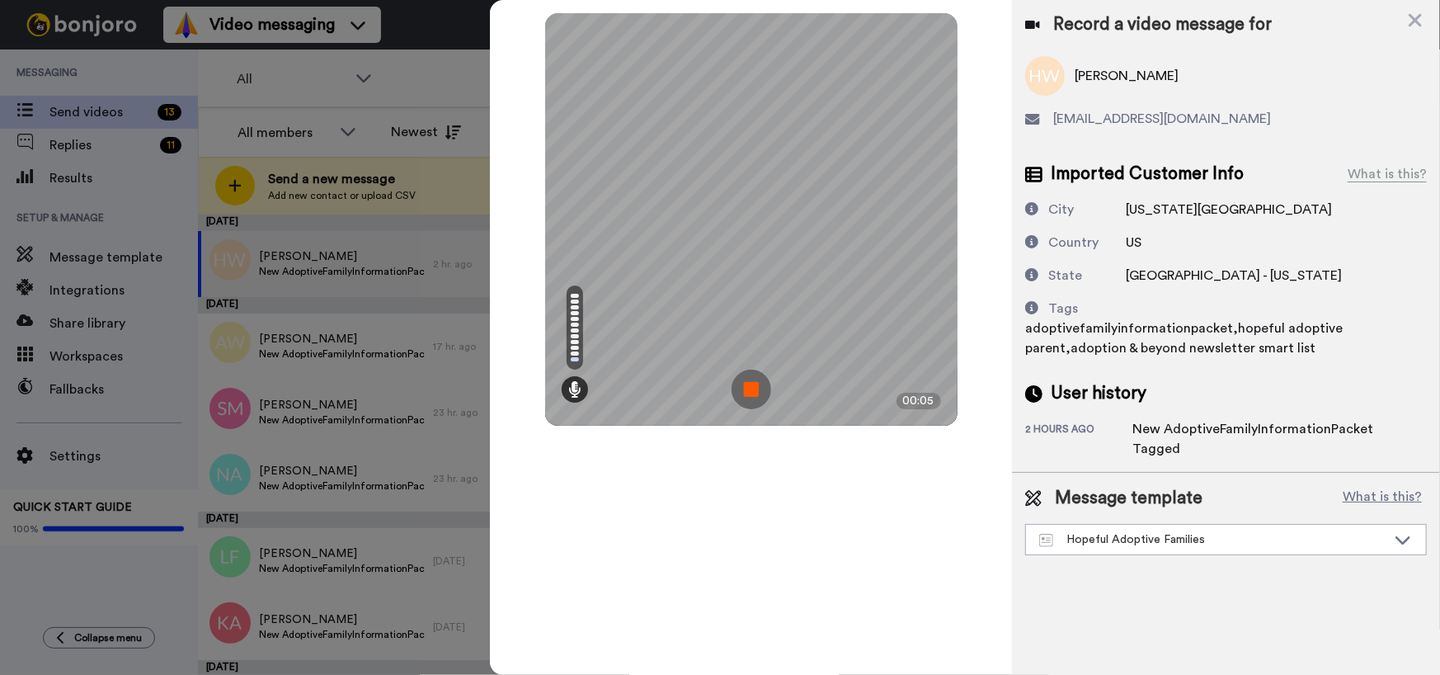
click at [750, 387] on img at bounding box center [752, 390] width 40 height 40
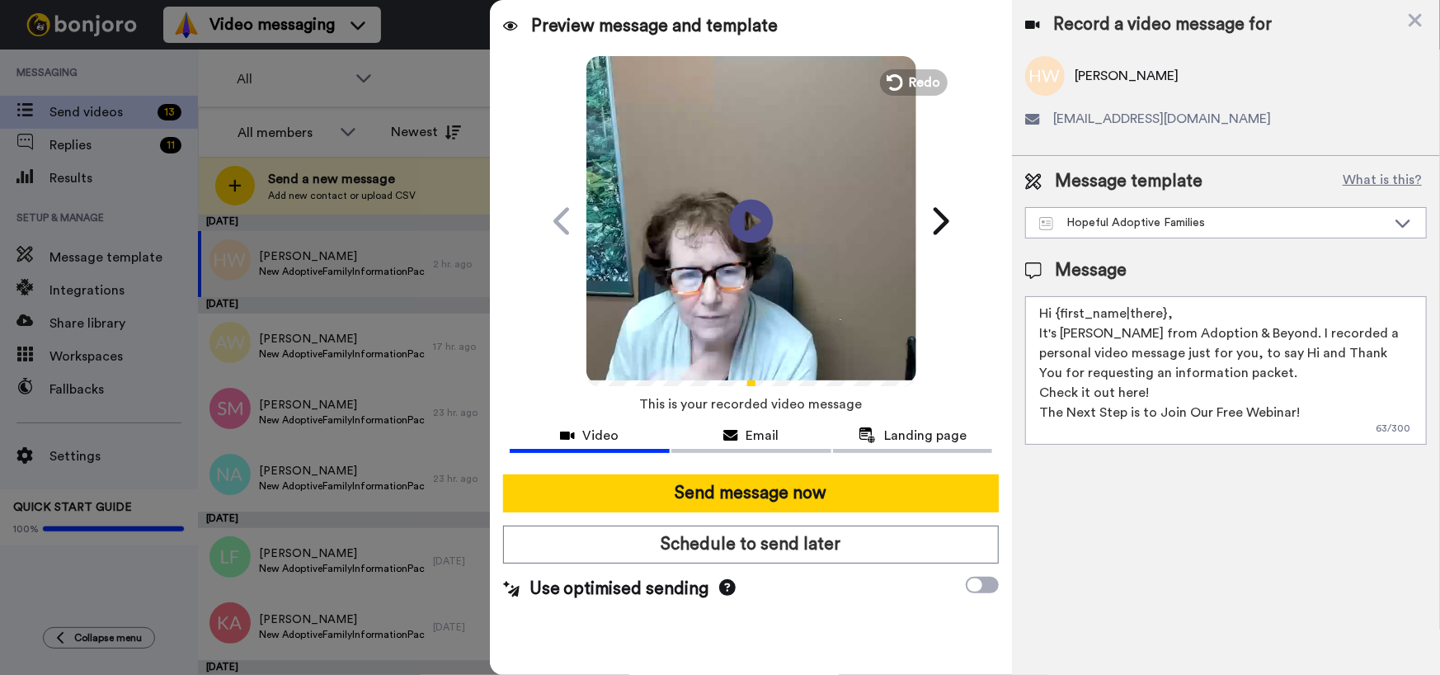
click at [752, 215] on icon "Play/Pause" at bounding box center [751, 220] width 44 height 78
click at [1418, 20] on icon at bounding box center [1415, 20] width 16 height 21
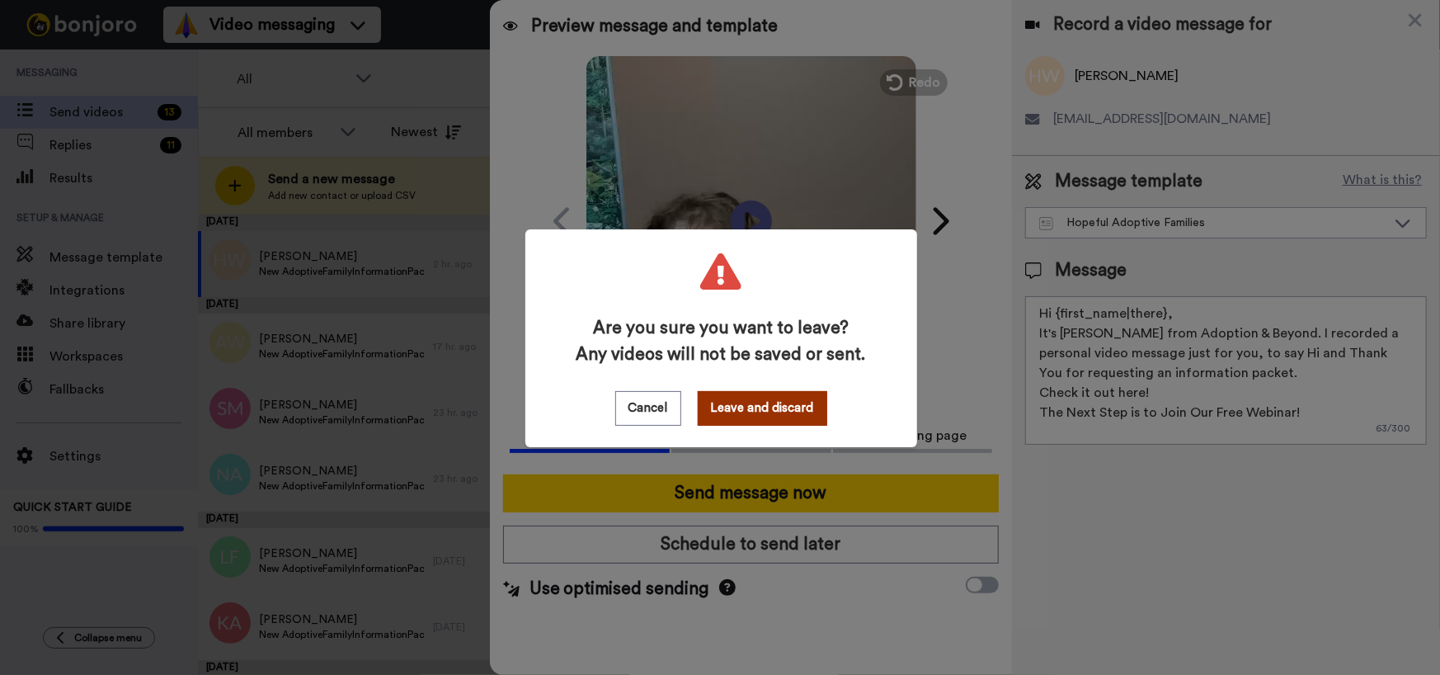
click at [780, 411] on button "Leave and discard" at bounding box center [763, 408] width 130 height 35
